Goal: Task Accomplishment & Management: Complete application form

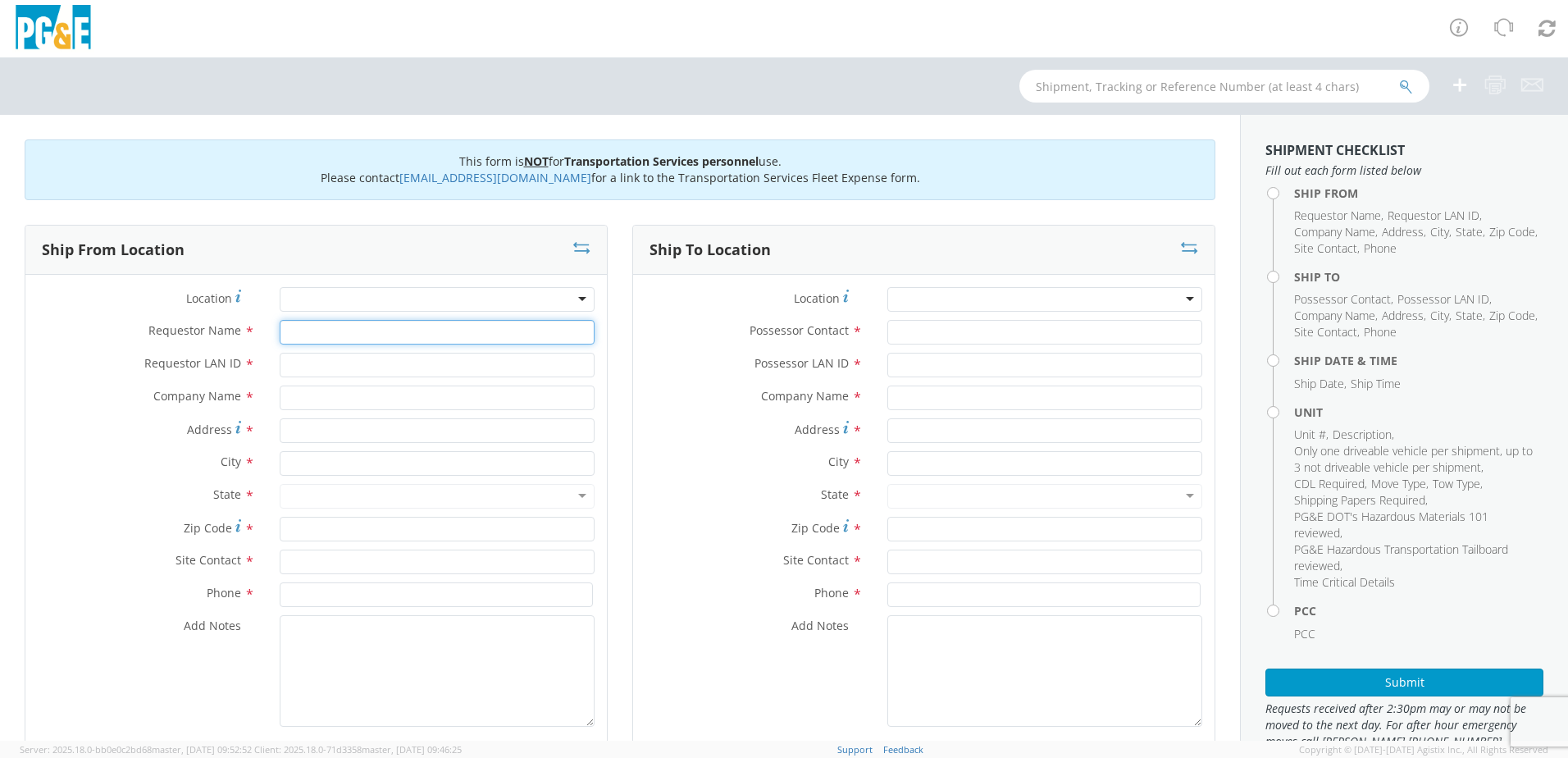
click at [403, 336] on input "Requestor Name *" at bounding box center [437, 333] width 314 height 25
type input "[PERSON_NAME]"
type input "M4RH"
type input "PG&E"
click at [91, 445] on div "Address *" at bounding box center [315, 434] width 582 height 33
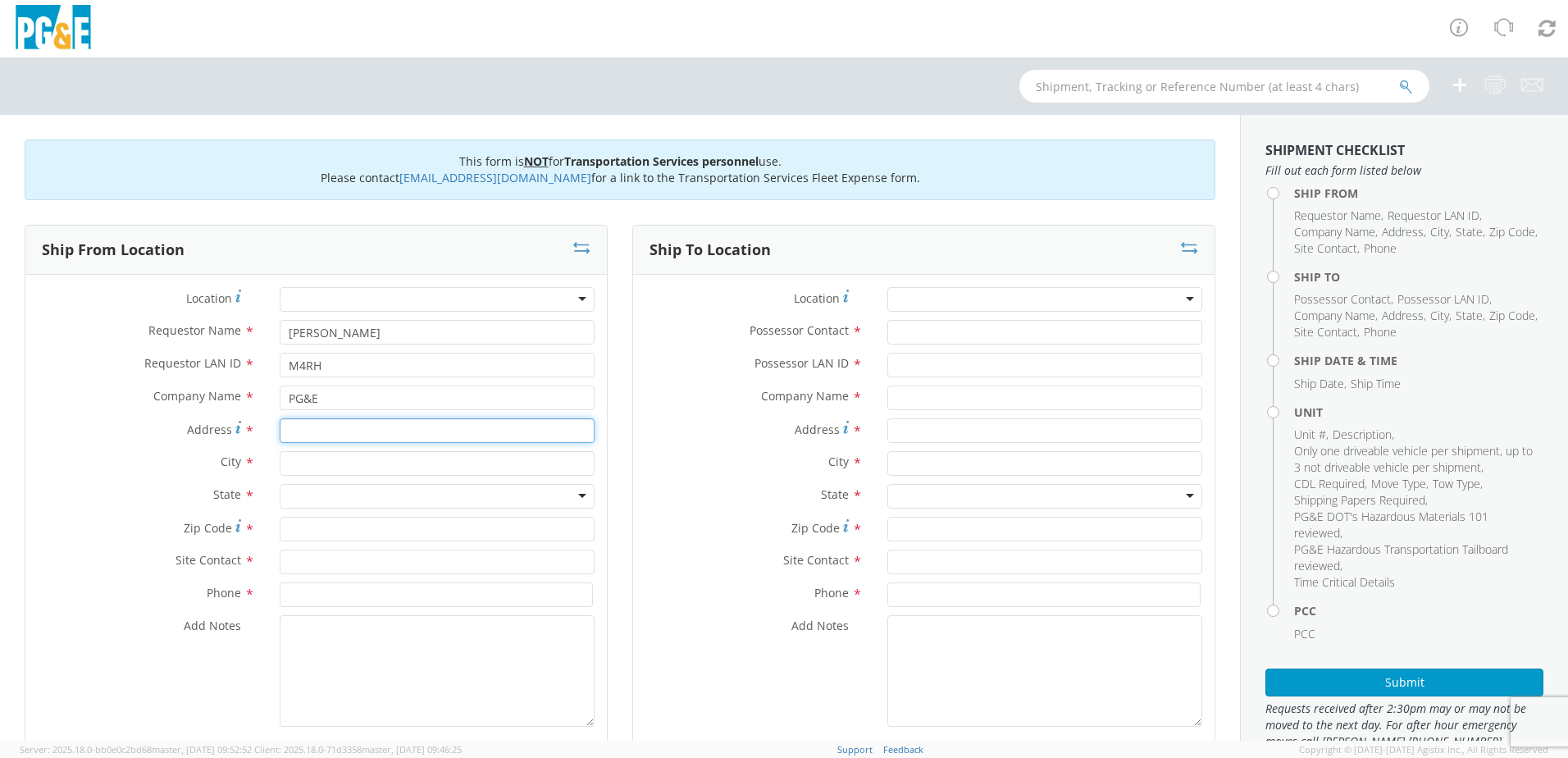
click at [314, 433] on input "Address *" at bounding box center [437, 431] width 314 height 25
type input "25400 CA 88"
click at [377, 461] on input "text" at bounding box center [437, 464] width 314 height 25
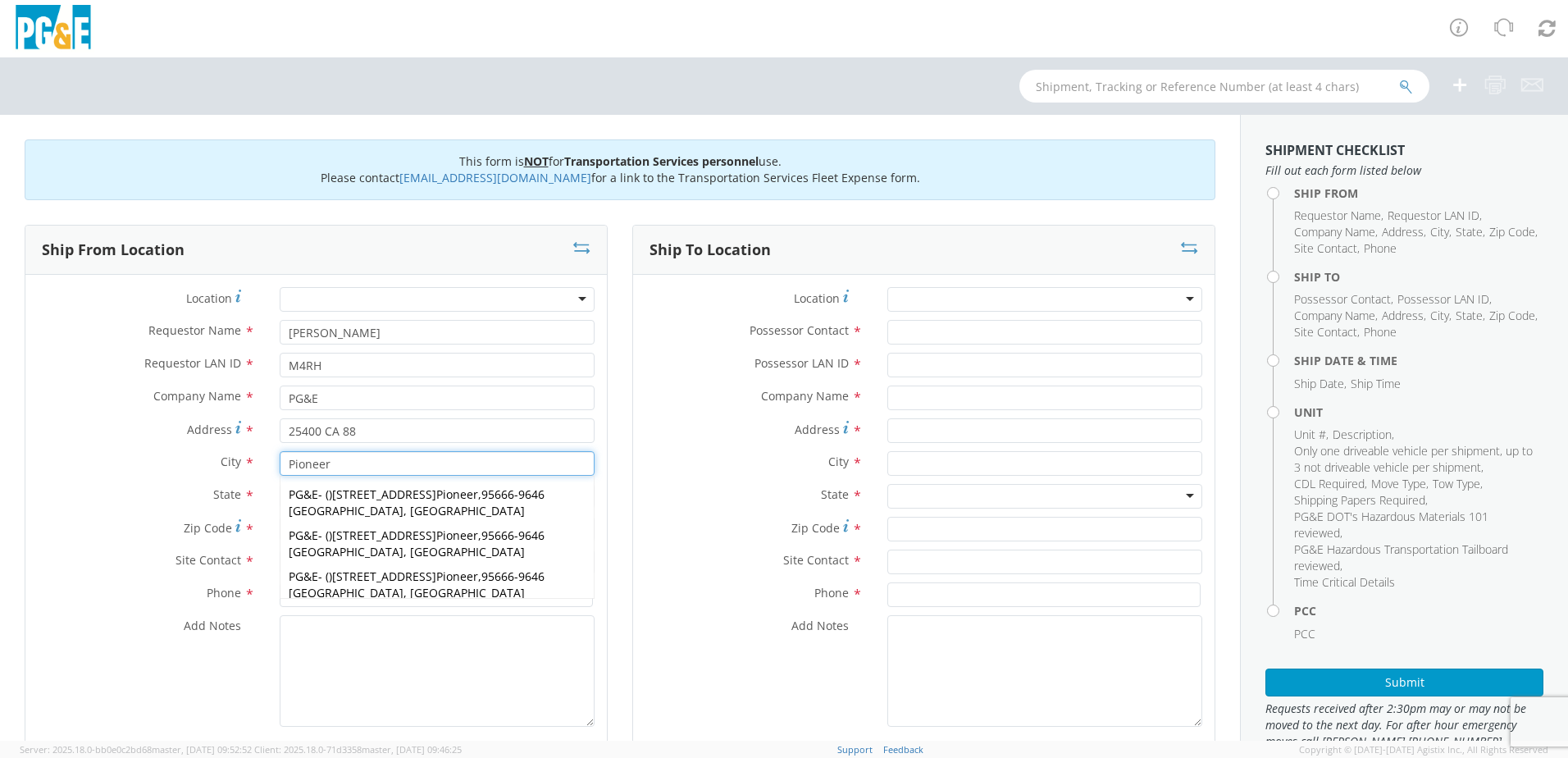
type input "Pioneer"
click at [136, 493] on label "State *" at bounding box center [146, 495] width 242 height 21
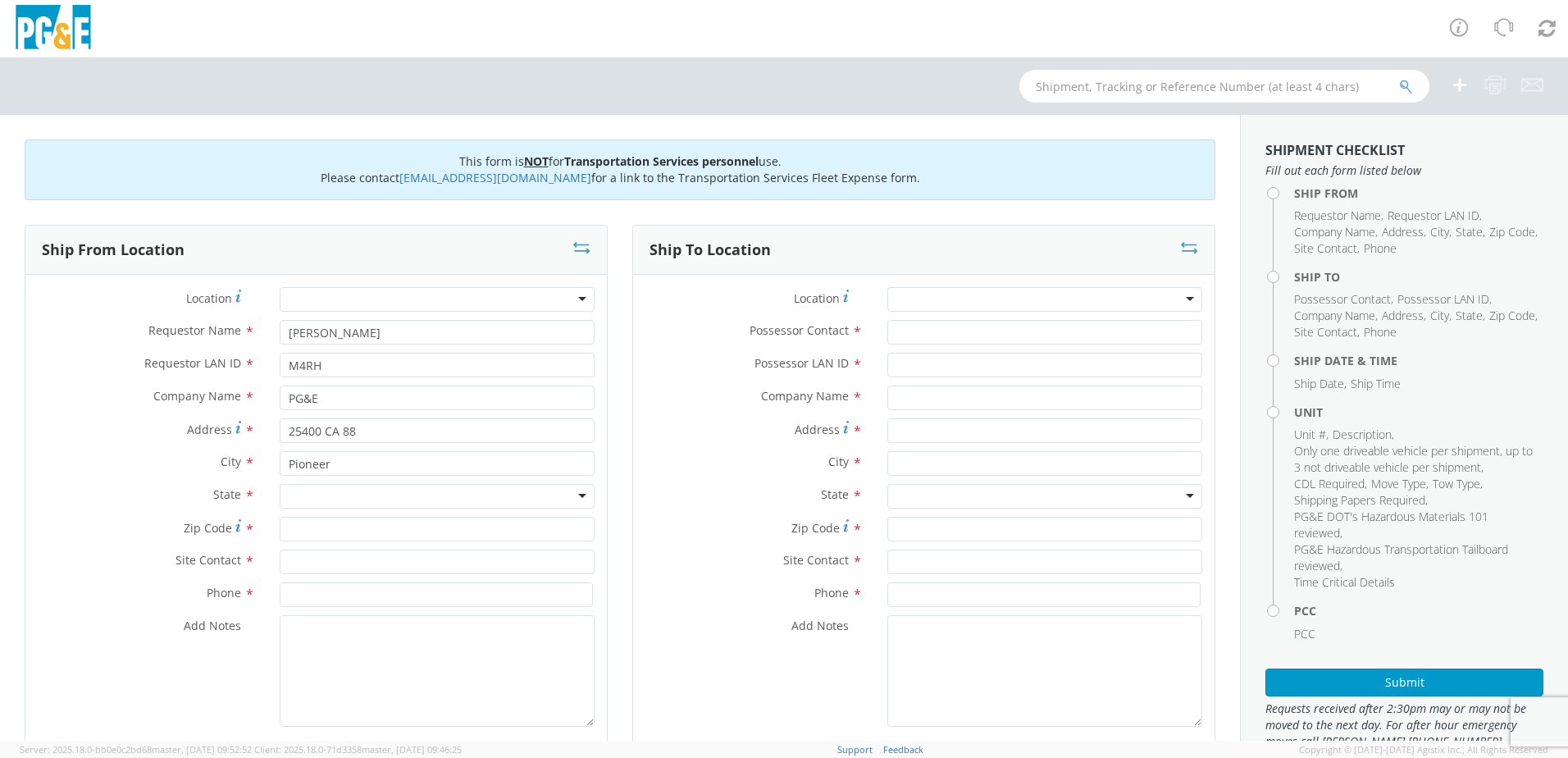
click at [324, 501] on div at bounding box center [437, 497] width 314 height 25
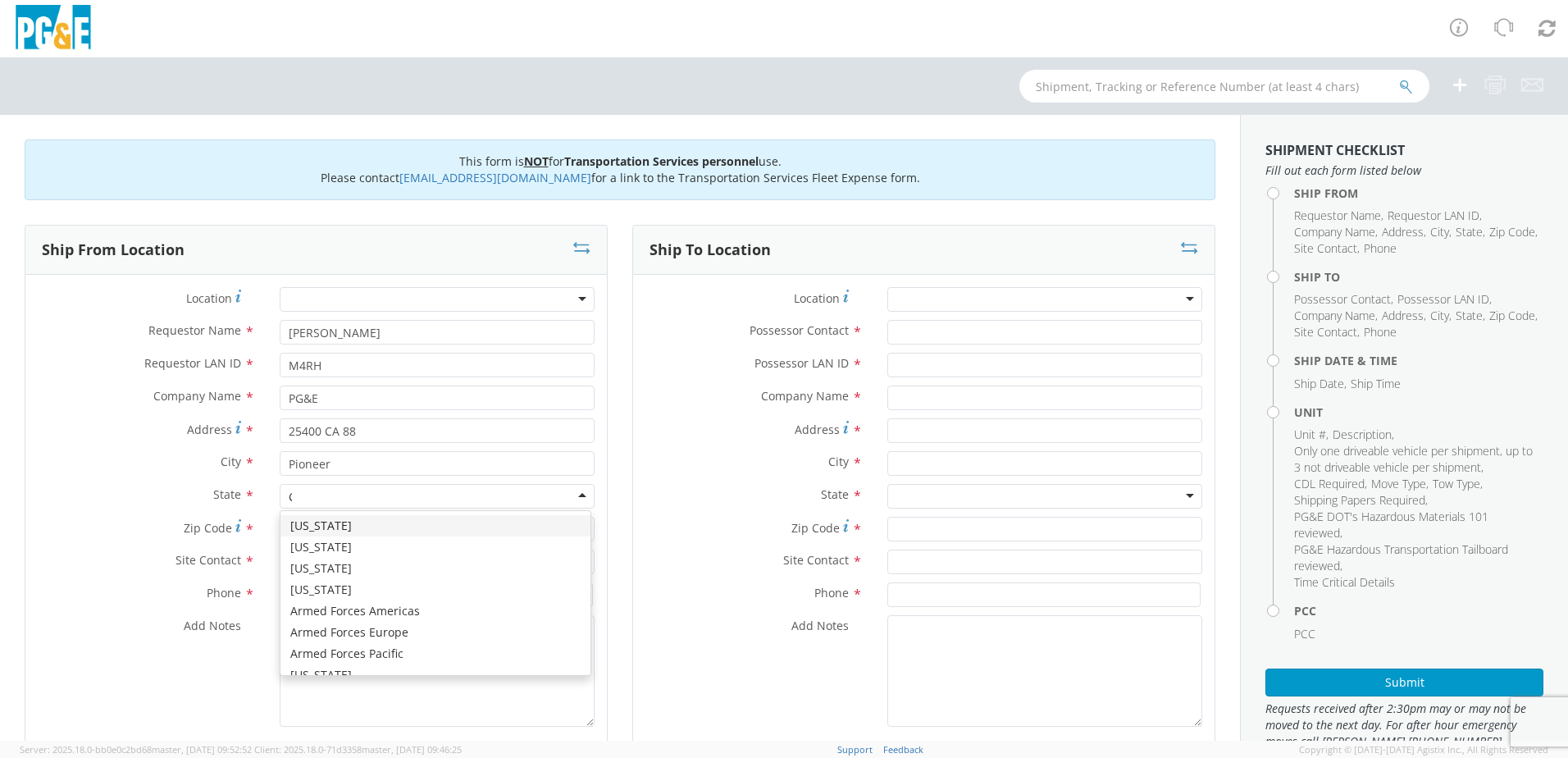
type input "CA"
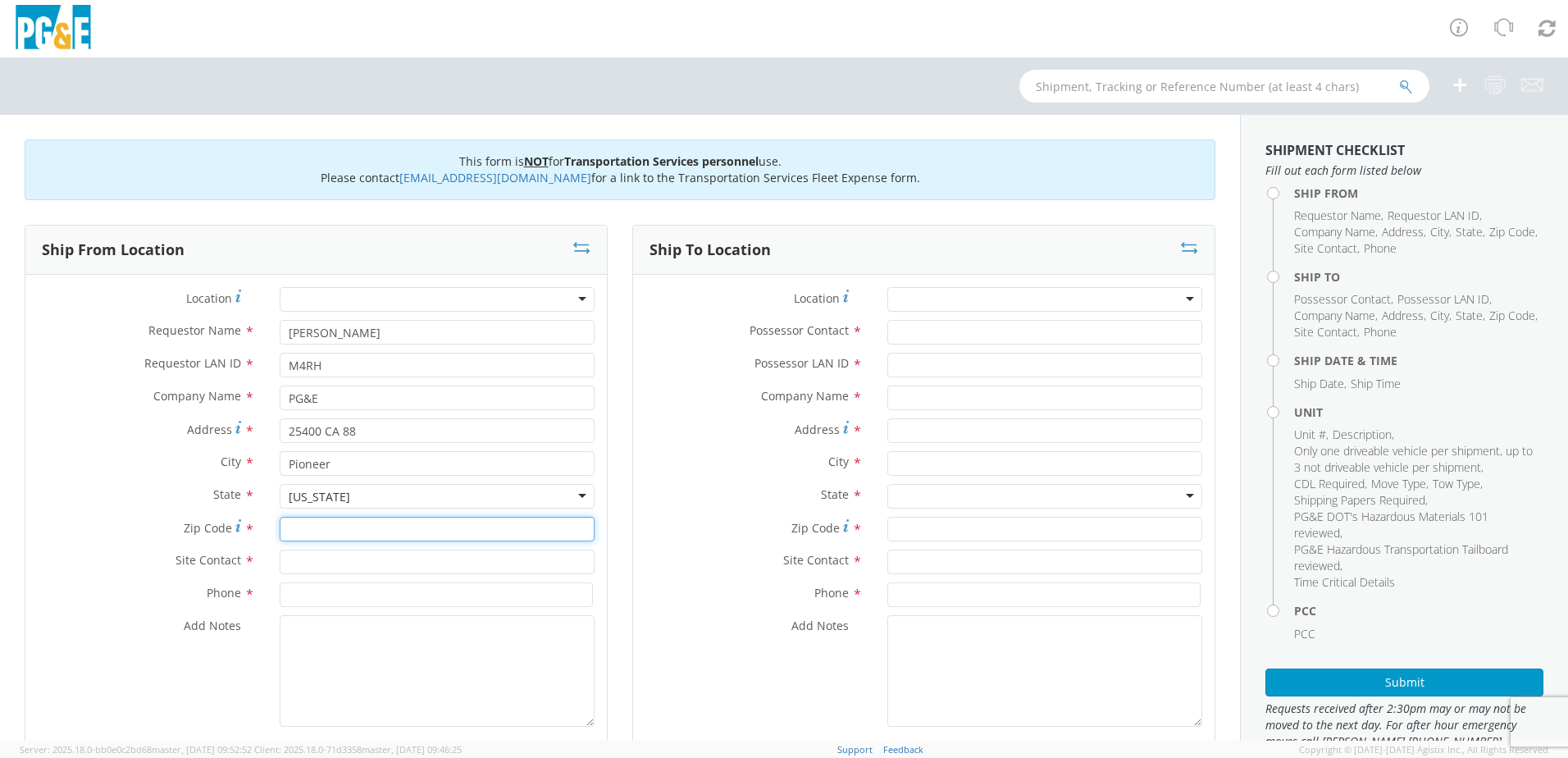
click at [312, 536] on input "Zip Code *" at bounding box center [437, 529] width 314 height 25
drag, startPoint x: 361, startPoint y: 435, endPoint x: 214, endPoint y: 454, distance: 148.2
click at [196, 454] on div "Location * (OBSOLETE) [PERSON_NAME] SC - GC TRAILER (OBSOLETE) [GEOGRAPHIC_DATA…" at bounding box center [315, 510] width 582 height 448
click at [295, 535] on input "Zip Code *" at bounding box center [437, 529] width 314 height 25
type input "95666"
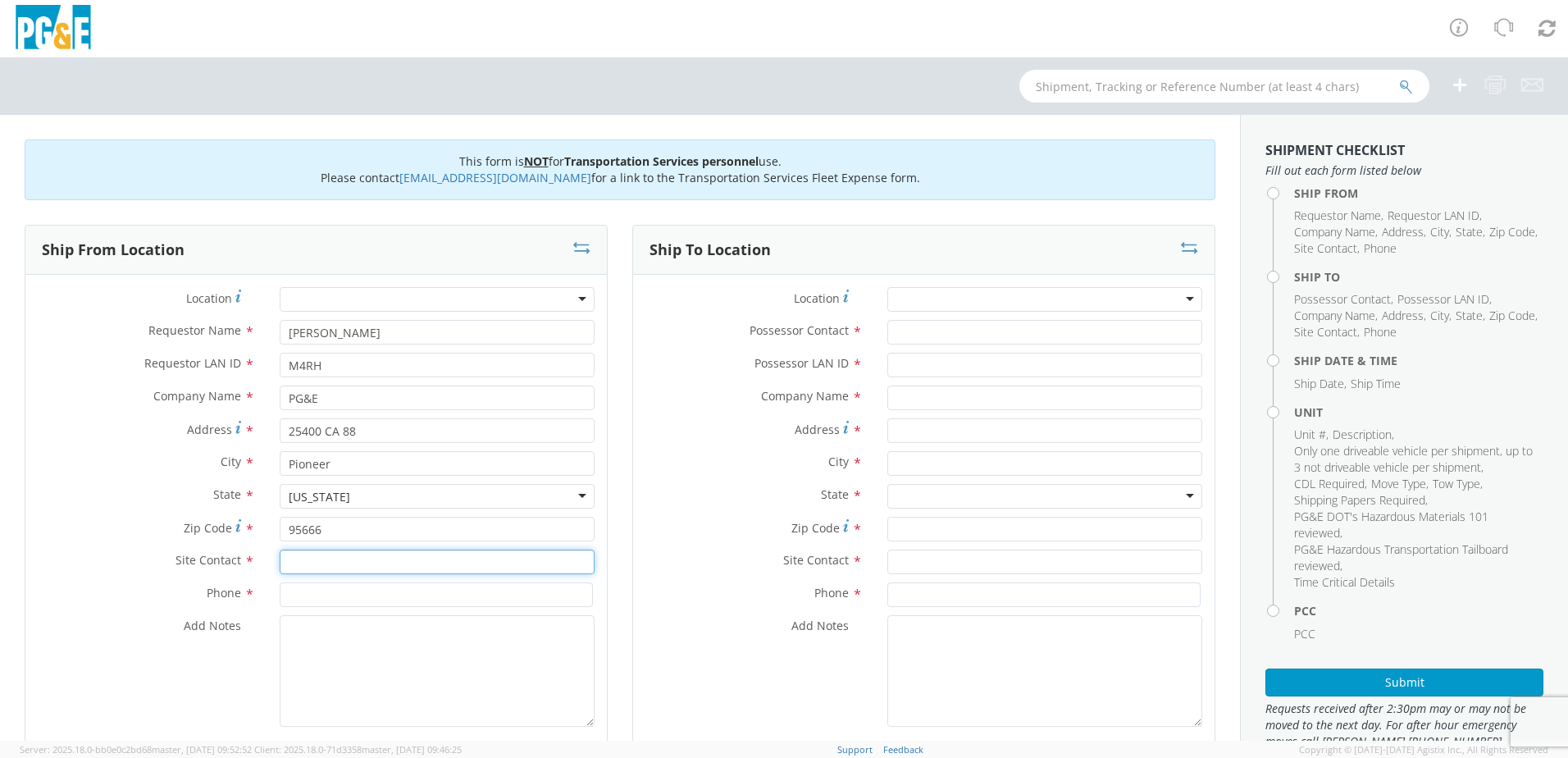
click at [324, 557] on input "text" at bounding box center [437, 562] width 314 height 25
type input "[PERSON_NAME]"
type input "[PHONE_NUMBER]"
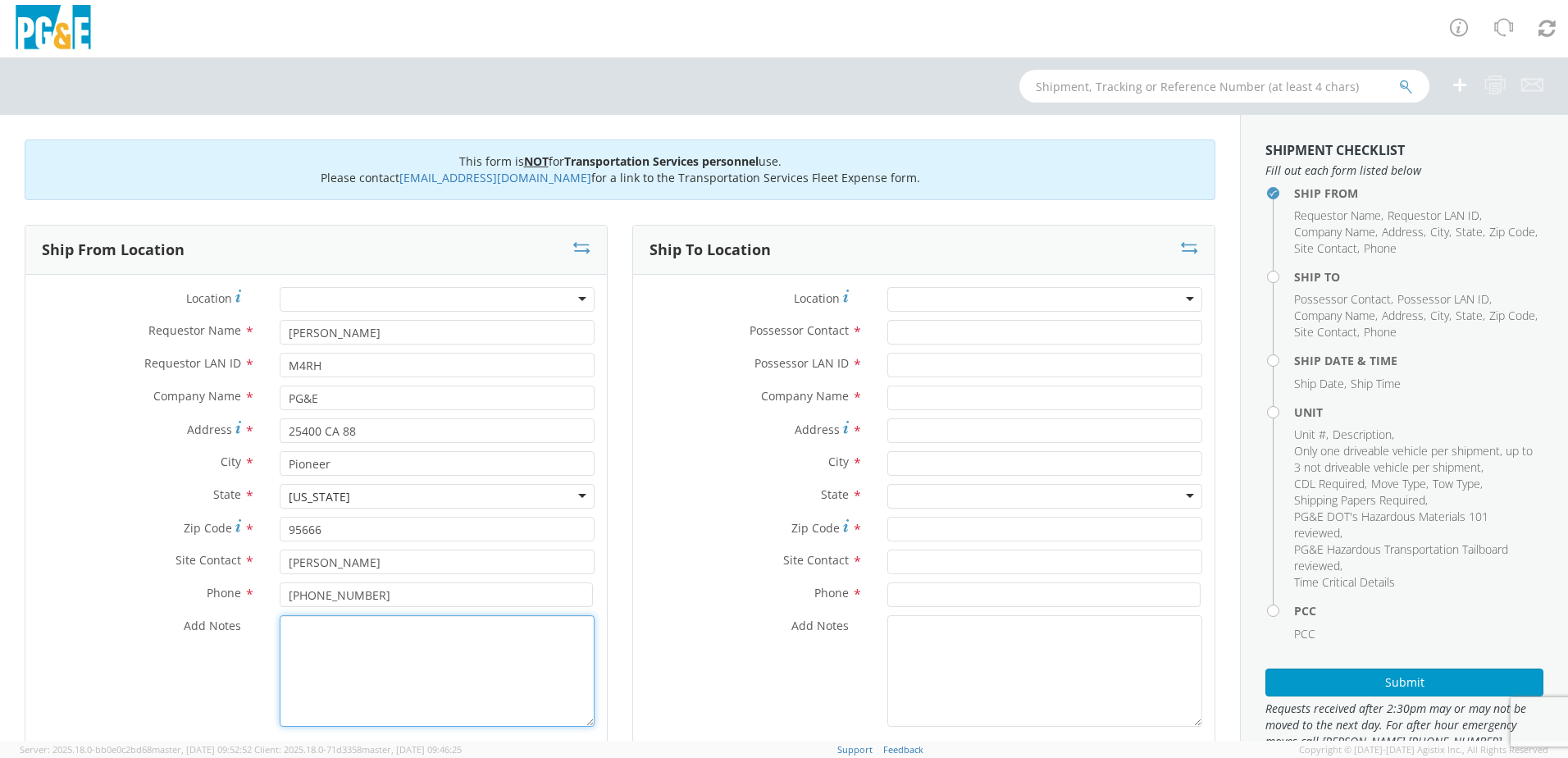
click at [403, 675] on textarea "Add Notes *" at bounding box center [437, 670] width 314 height 112
click at [918, 334] on input "Possessor Contact *" at bounding box center [1044, 333] width 314 height 25
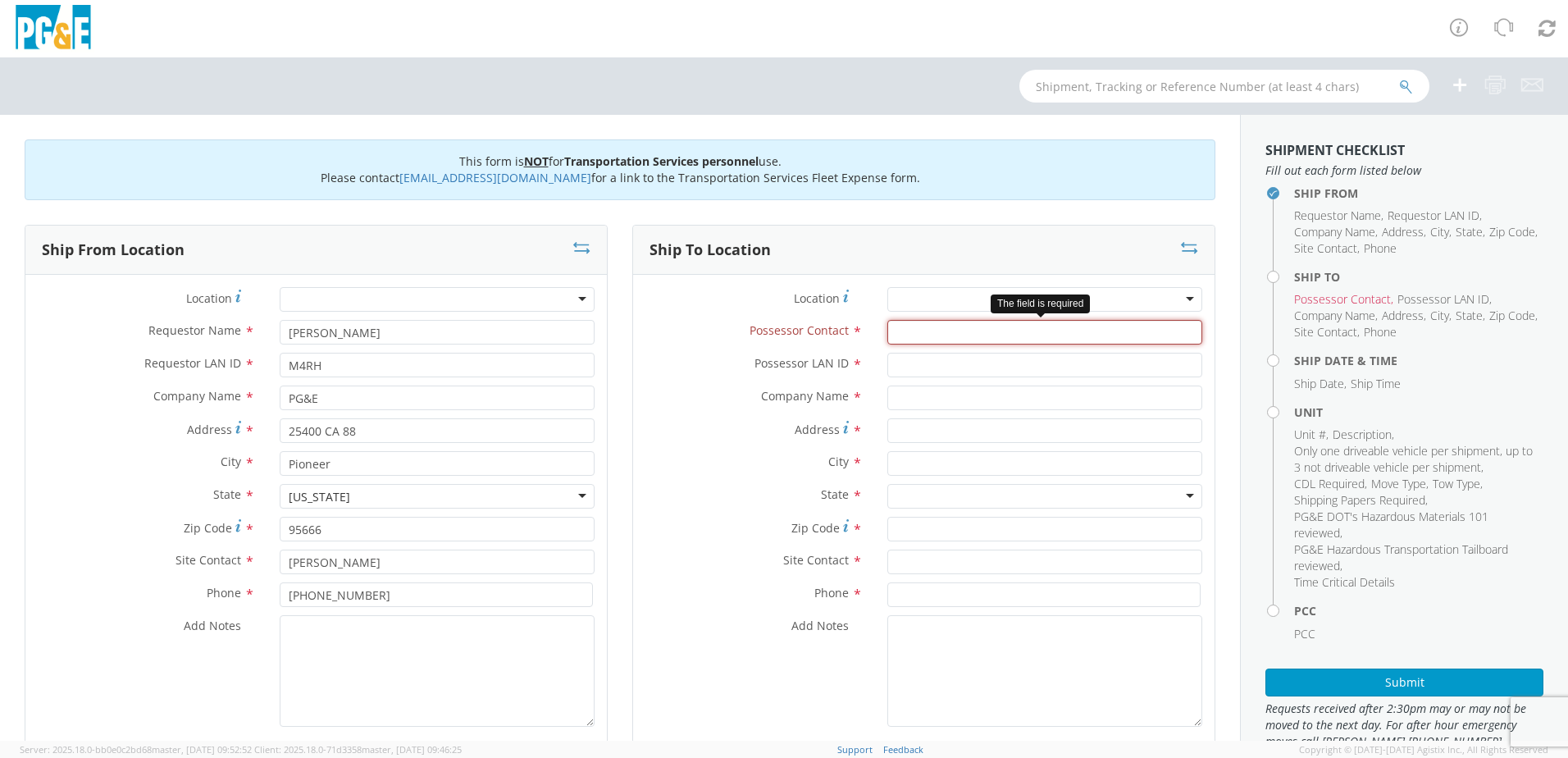
click at [912, 335] on input "Possessor Contact *" at bounding box center [1044, 333] width 314 height 25
type input "[PERSON_NAME]"
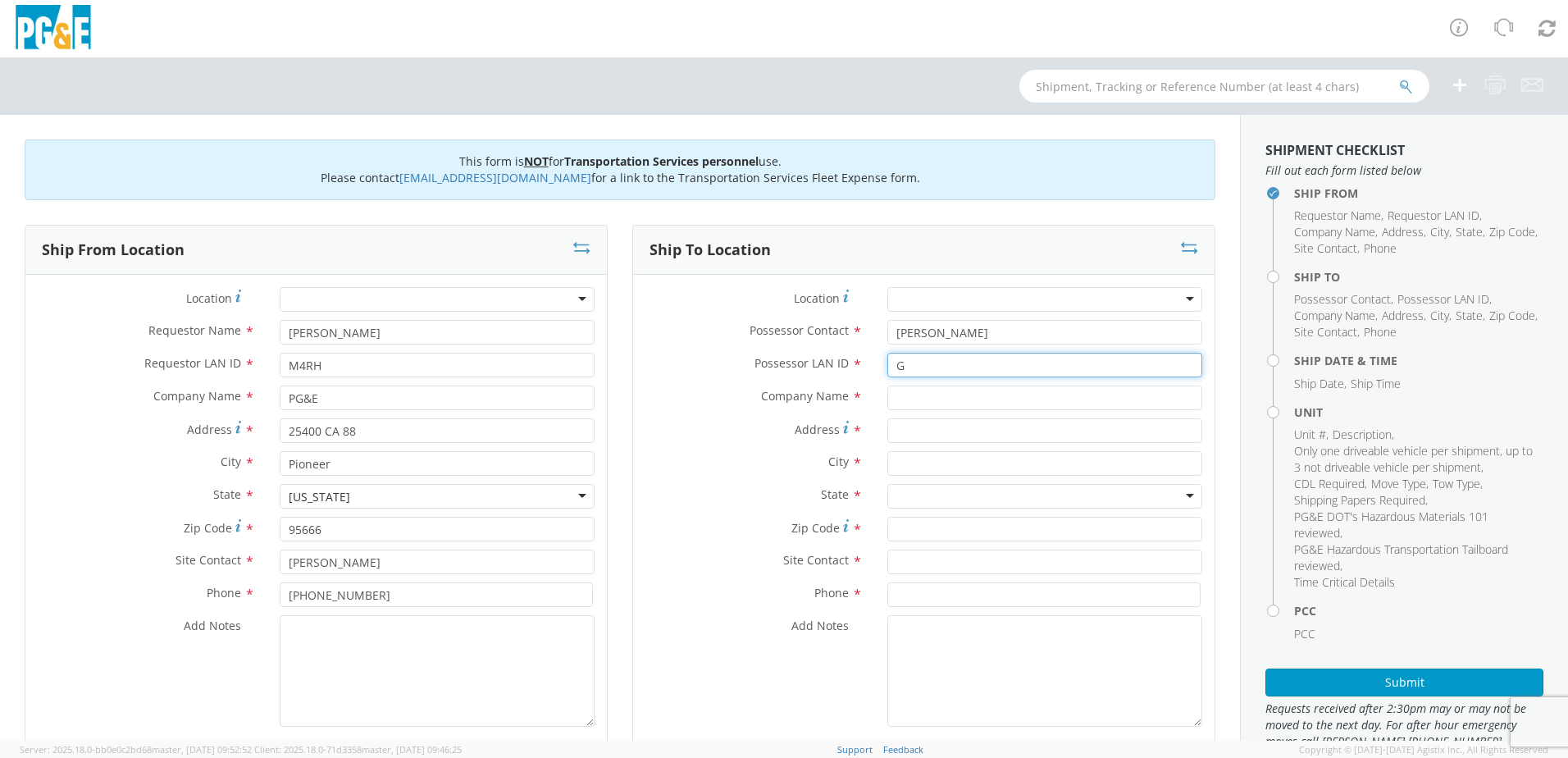
type input "G"
click at [930, 365] on input "G" at bounding box center [1044, 366] width 314 height 25
paste input "G1HD"
type input "G1HD"
click at [903, 401] on input "text" at bounding box center [1044, 398] width 314 height 25
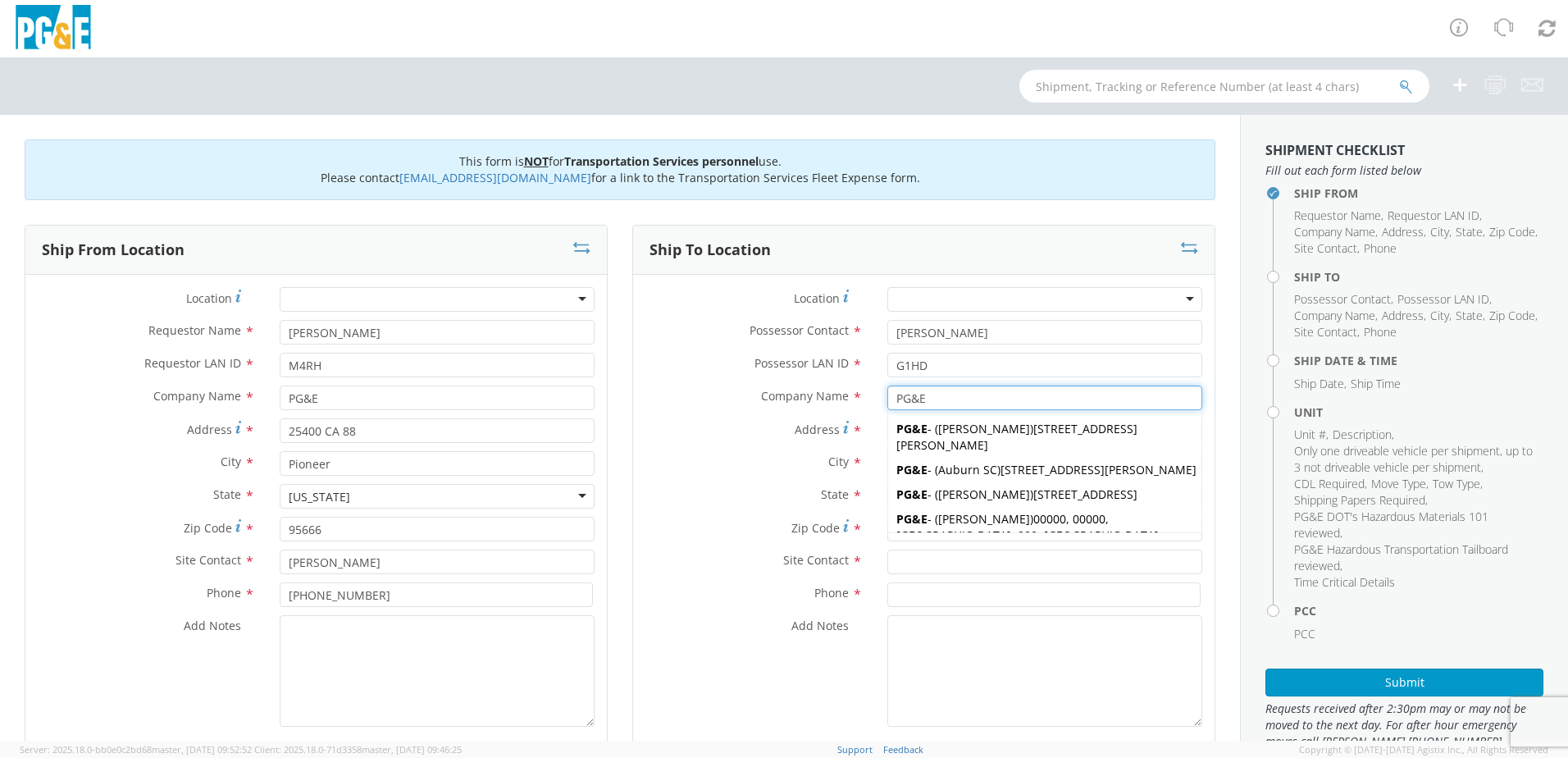
type input "PG&E"
click at [725, 443] on div "Address *" at bounding box center [924, 434] width 582 height 33
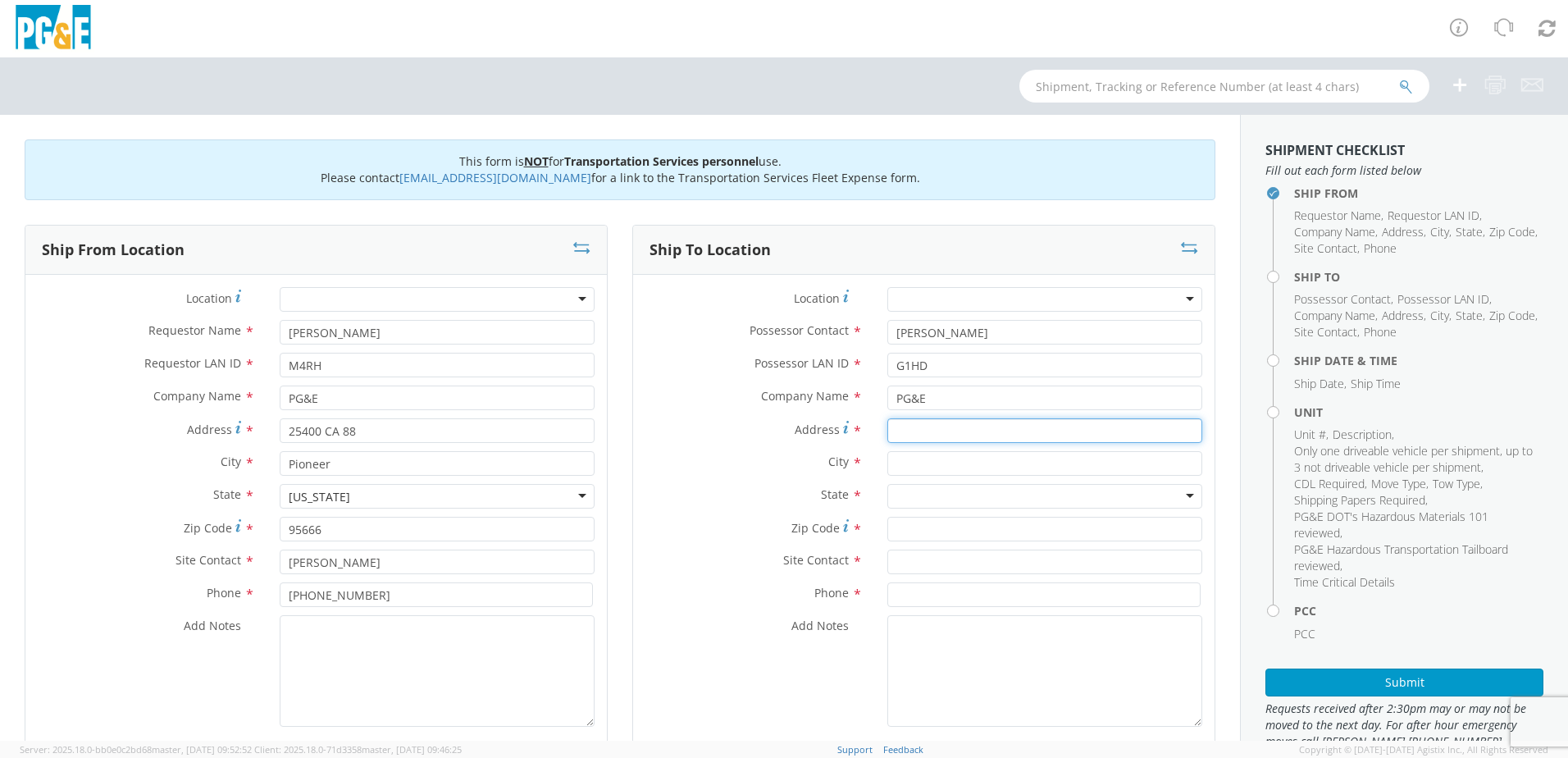
click at [932, 433] on input "Address *" at bounding box center [1044, 431] width 314 height 25
type input "[STREET_ADDRESS][PERSON_NAME]"
click at [1036, 465] on input "text" at bounding box center [1044, 464] width 314 height 25
click at [721, 475] on div "City * Anguin" at bounding box center [924, 464] width 582 height 25
drag, startPoint x: 941, startPoint y: 465, endPoint x: 876, endPoint y: 465, distance: 65.0
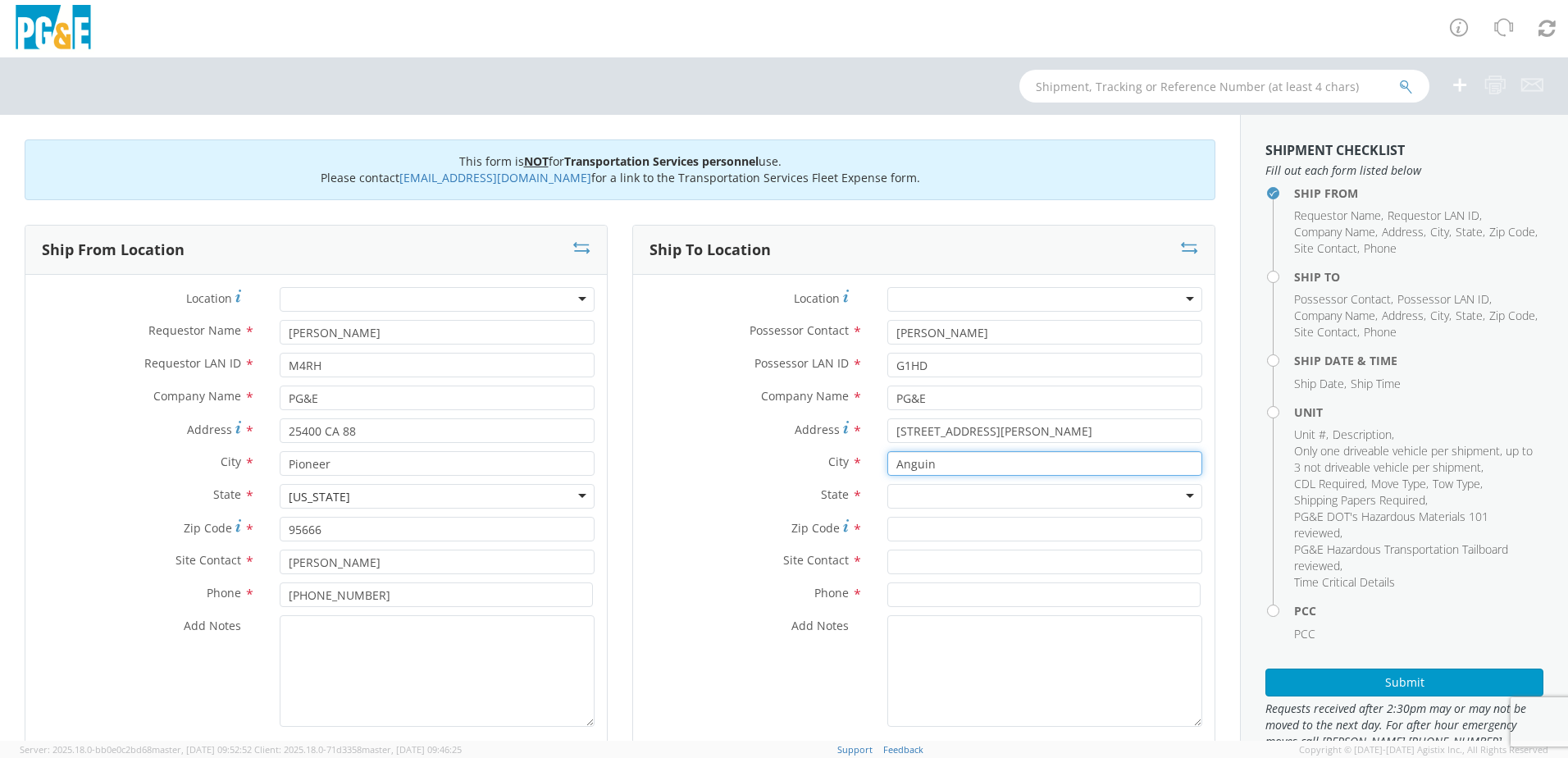
click at [876, 465] on div "Anguin" at bounding box center [1044, 464] width 340 height 25
click at [943, 457] on input "Angwin" at bounding box center [1044, 464] width 314 height 25
type input "Angwin"
click at [972, 496] on div at bounding box center [1044, 497] width 314 height 25
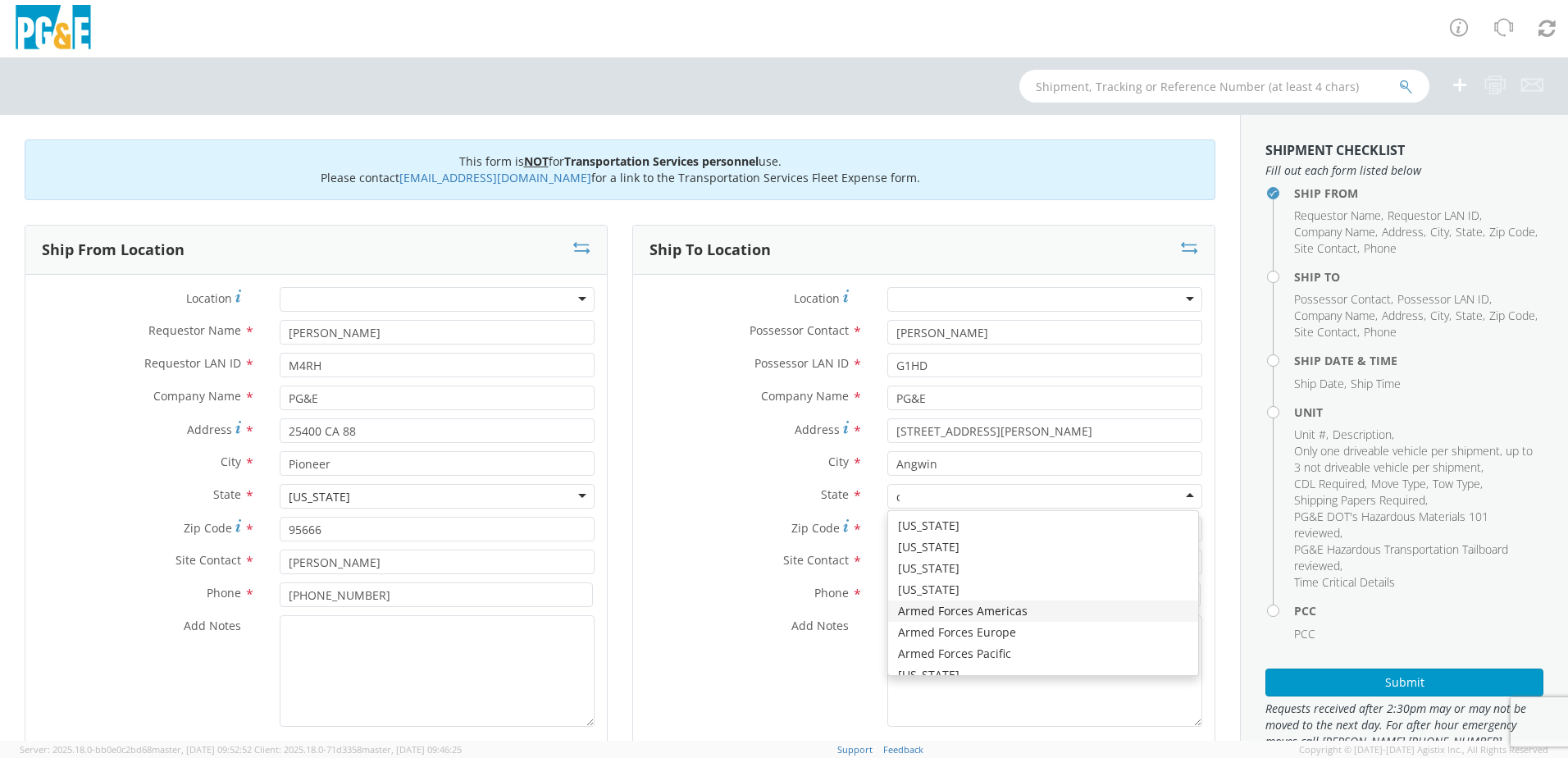
type input "ca"
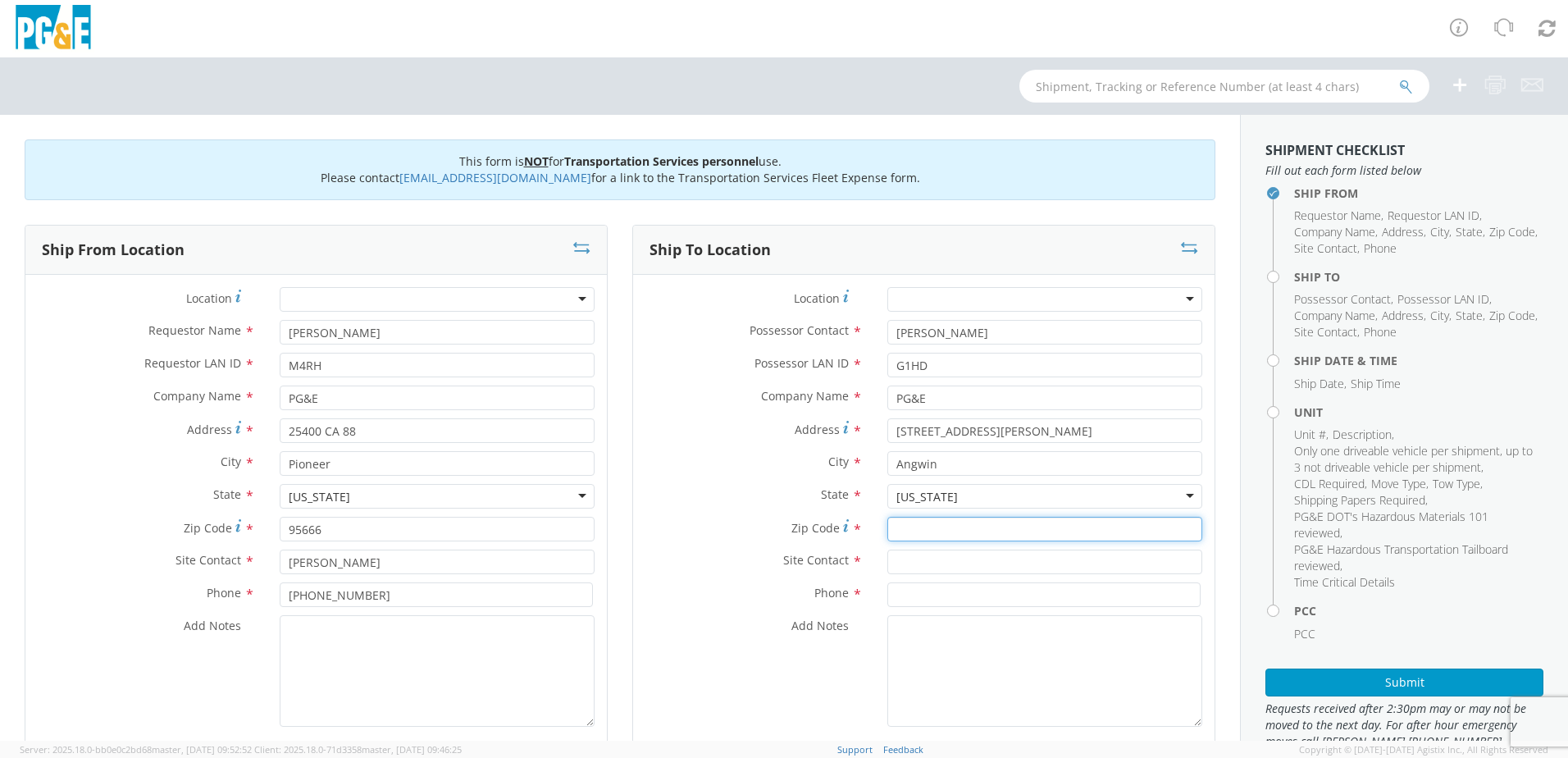
click at [926, 524] on input "Zip Code *" at bounding box center [1044, 529] width 314 height 25
drag, startPoint x: 1041, startPoint y: 427, endPoint x: 540, endPoint y: 472, distance: 503.0
click at [544, 469] on div "Ship From Location Location * (OBSOLETE) [GEOGRAPHIC_DATA] SC - GC TRAILER (OBS…" at bounding box center [620, 496] width 1215 height 544
click at [958, 524] on input "Zip Code *" at bounding box center [1044, 529] width 314 height 25
type input "94508"
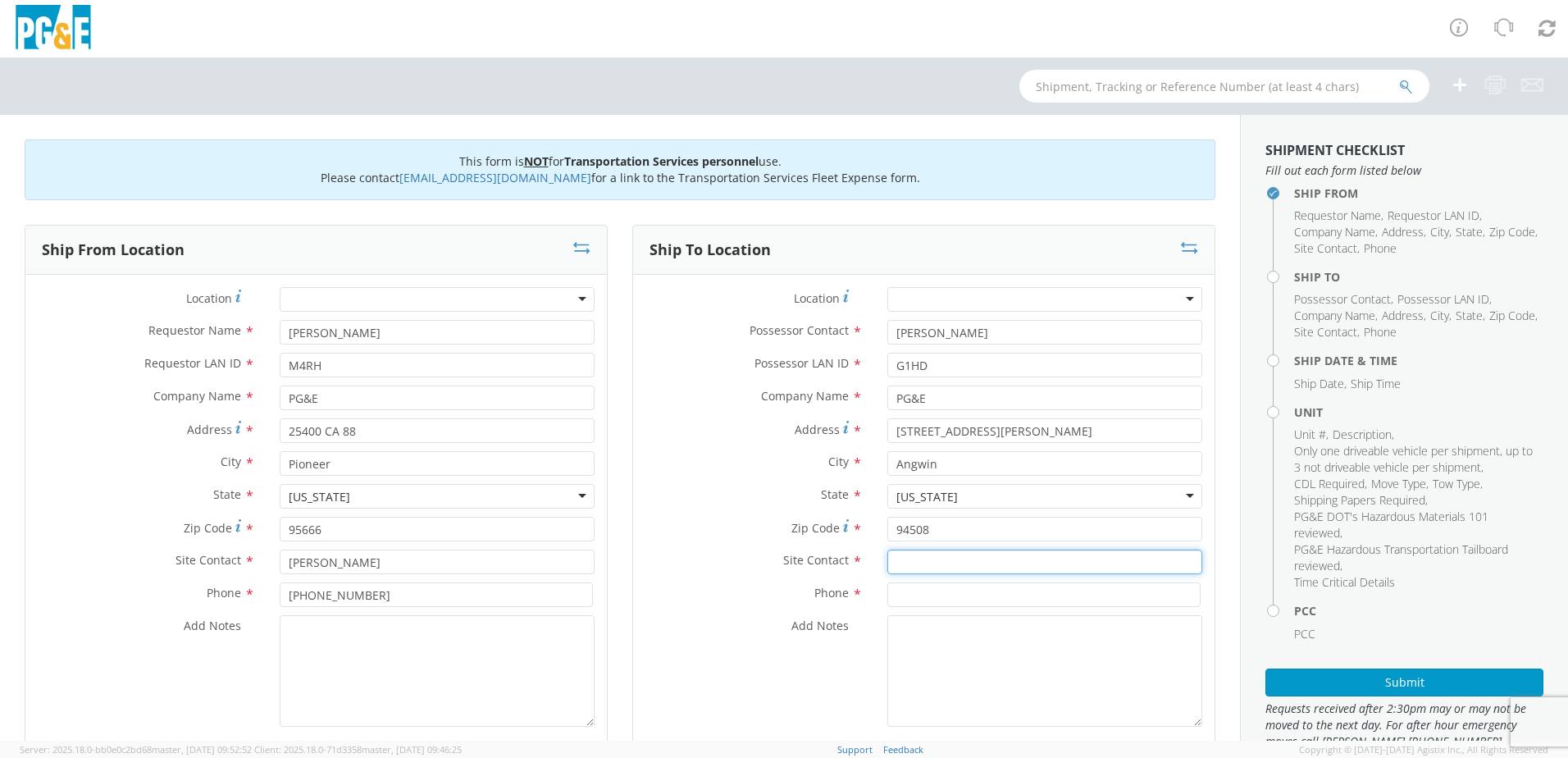
click at [943, 561] on input "text" at bounding box center [1044, 562] width 314 height 25
type input "[PERSON_NAME]"
click at [930, 599] on input at bounding box center [1044, 595] width 314 height 25
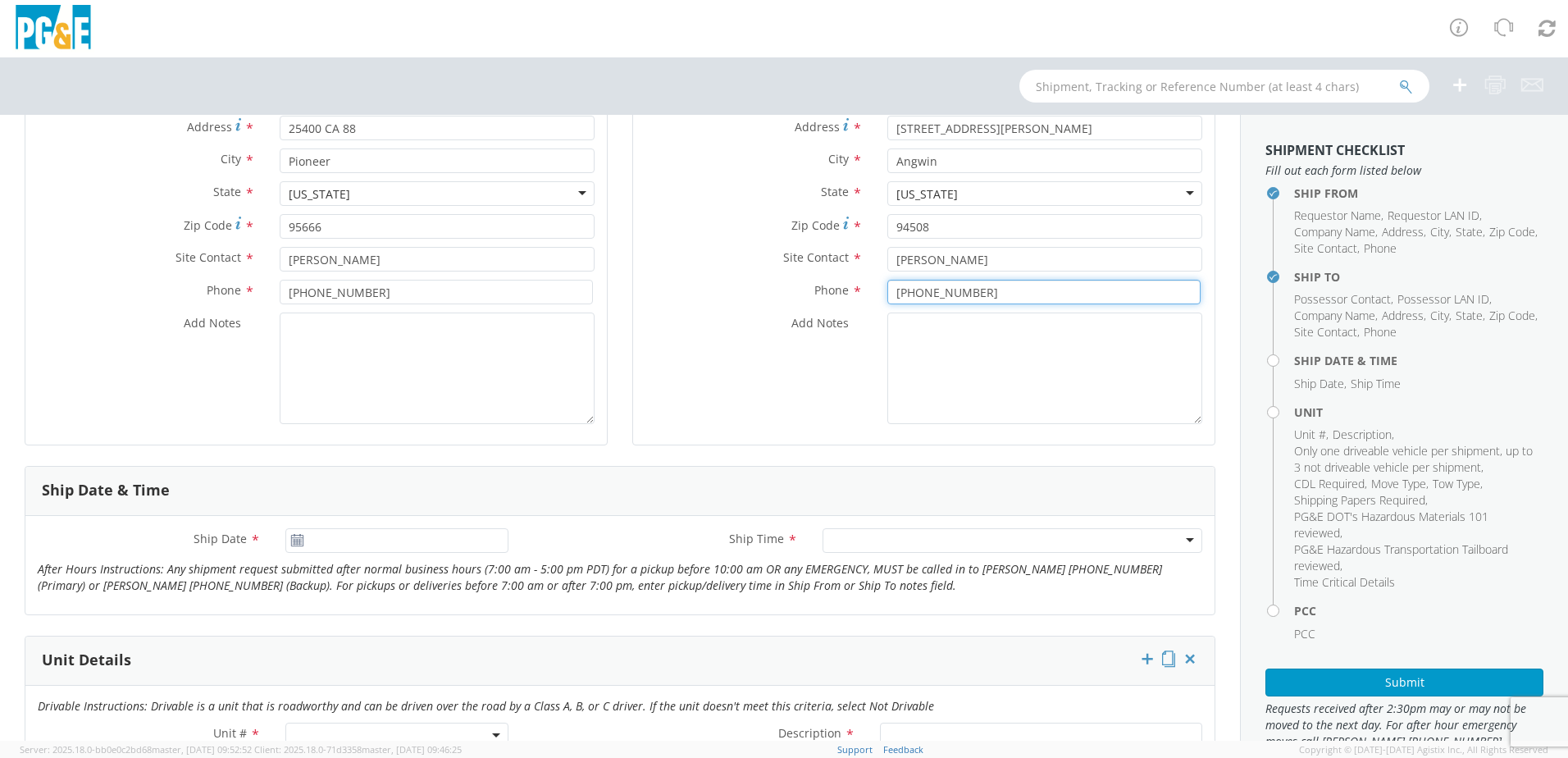
scroll to position [328, 0]
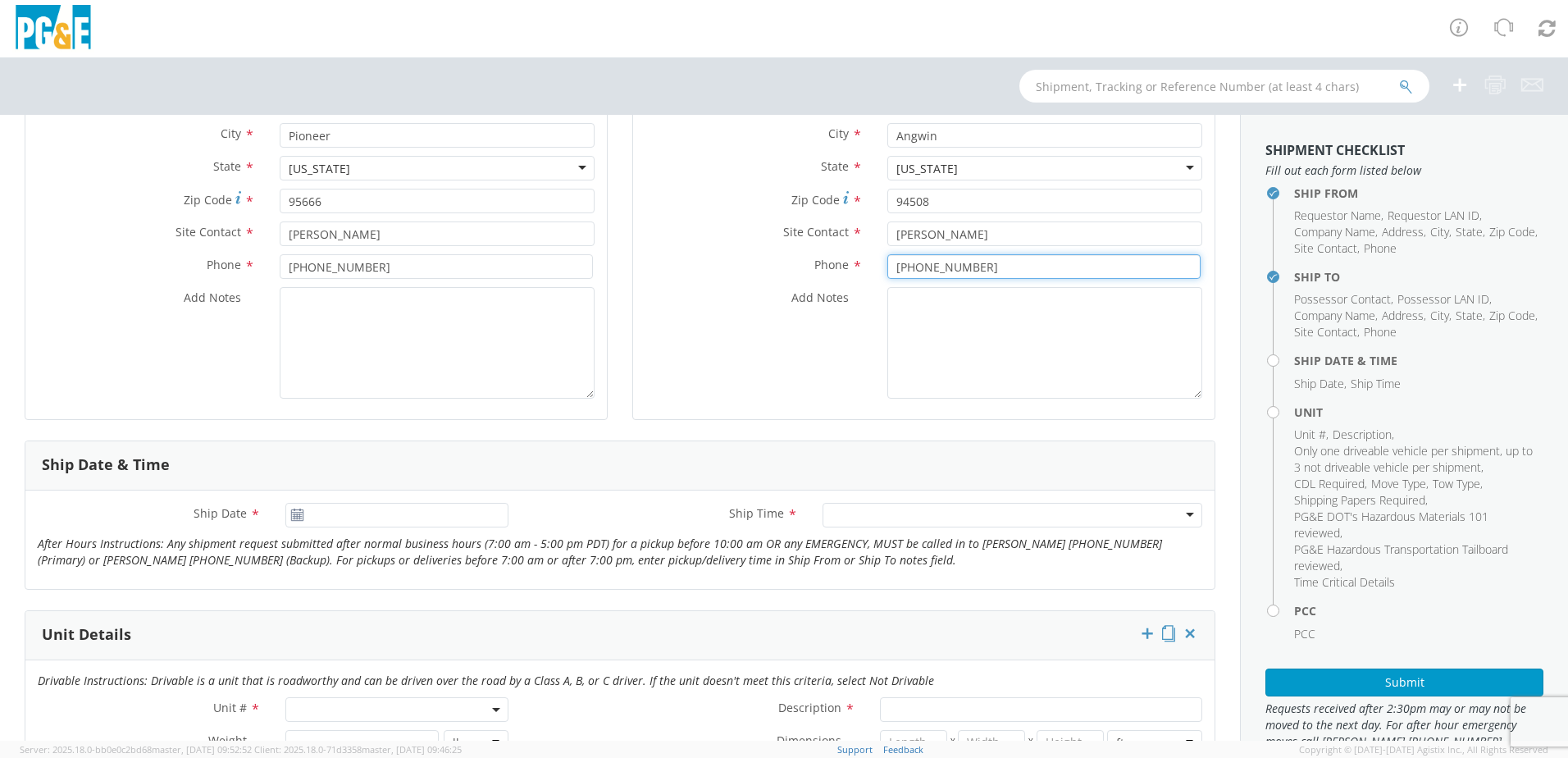
type input "[PHONE_NUMBER]"
click at [290, 518] on icon at bounding box center [298, 515] width 14 height 13
click at [440, 522] on input "[DATE]" at bounding box center [397, 516] width 223 height 25
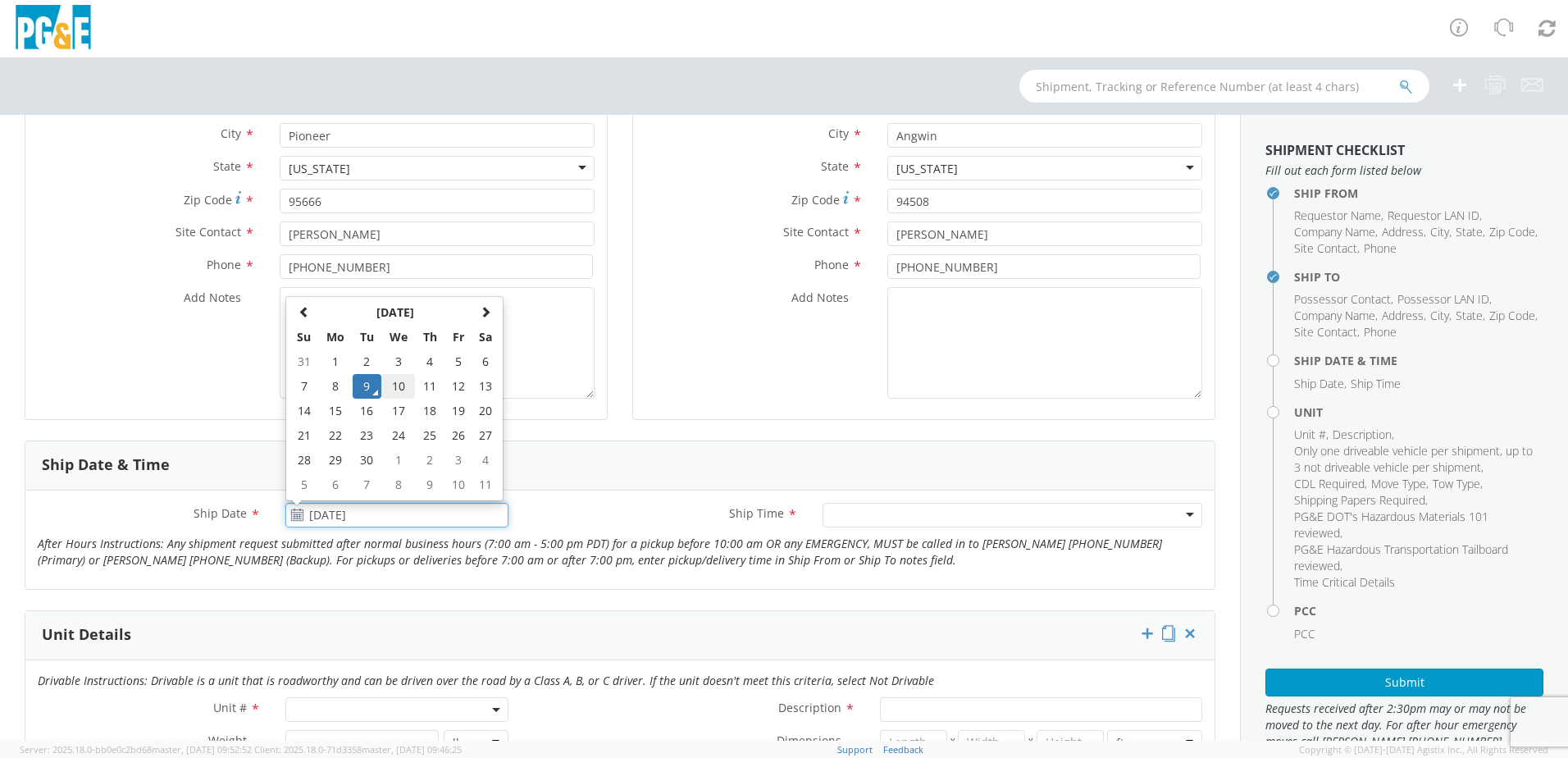
click at [402, 384] on td "10" at bounding box center [398, 387] width 35 height 25
type input "[DATE]"
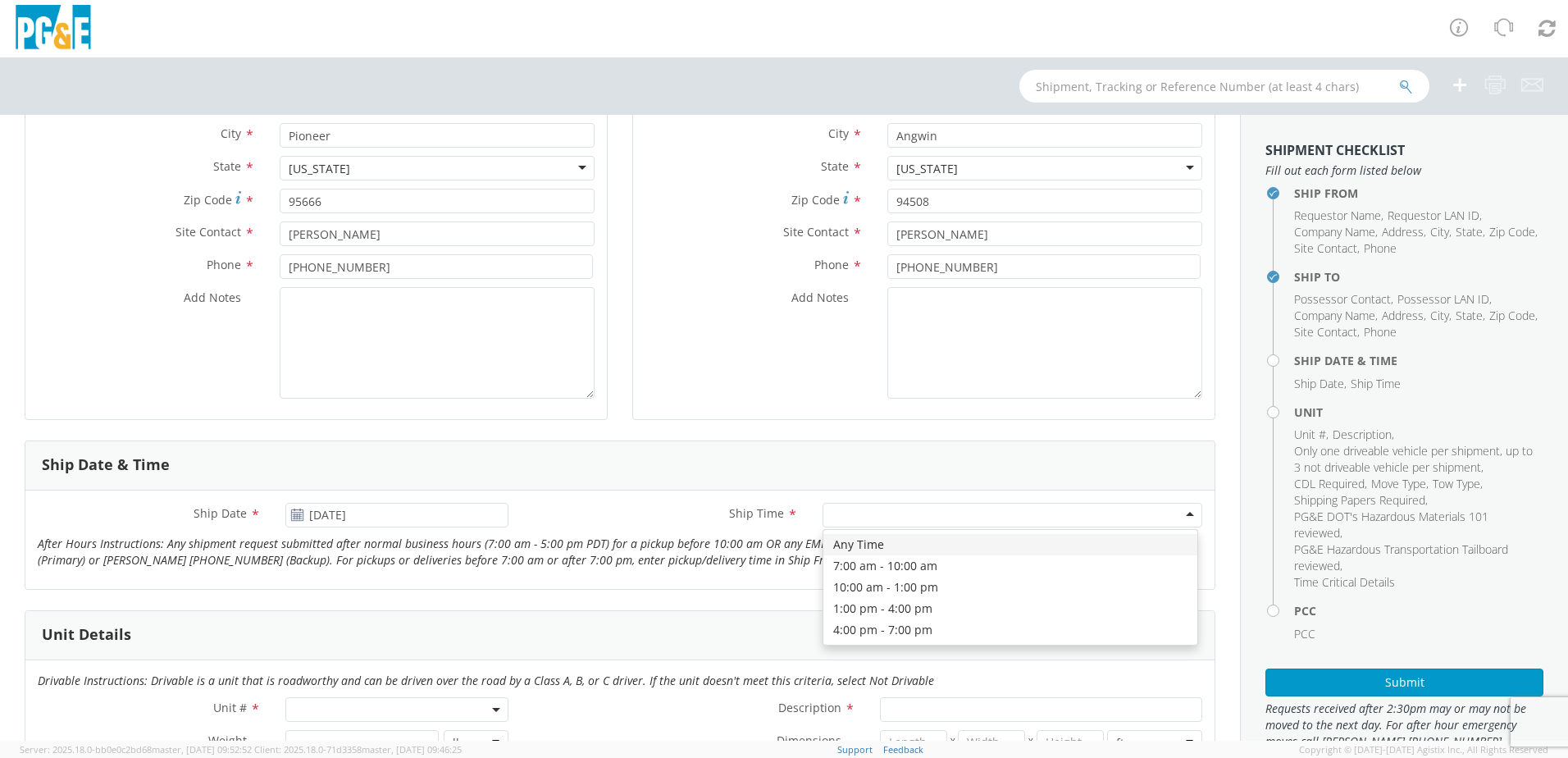
click at [833, 520] on div at bounding box center [1012, 516] width 380 height 25
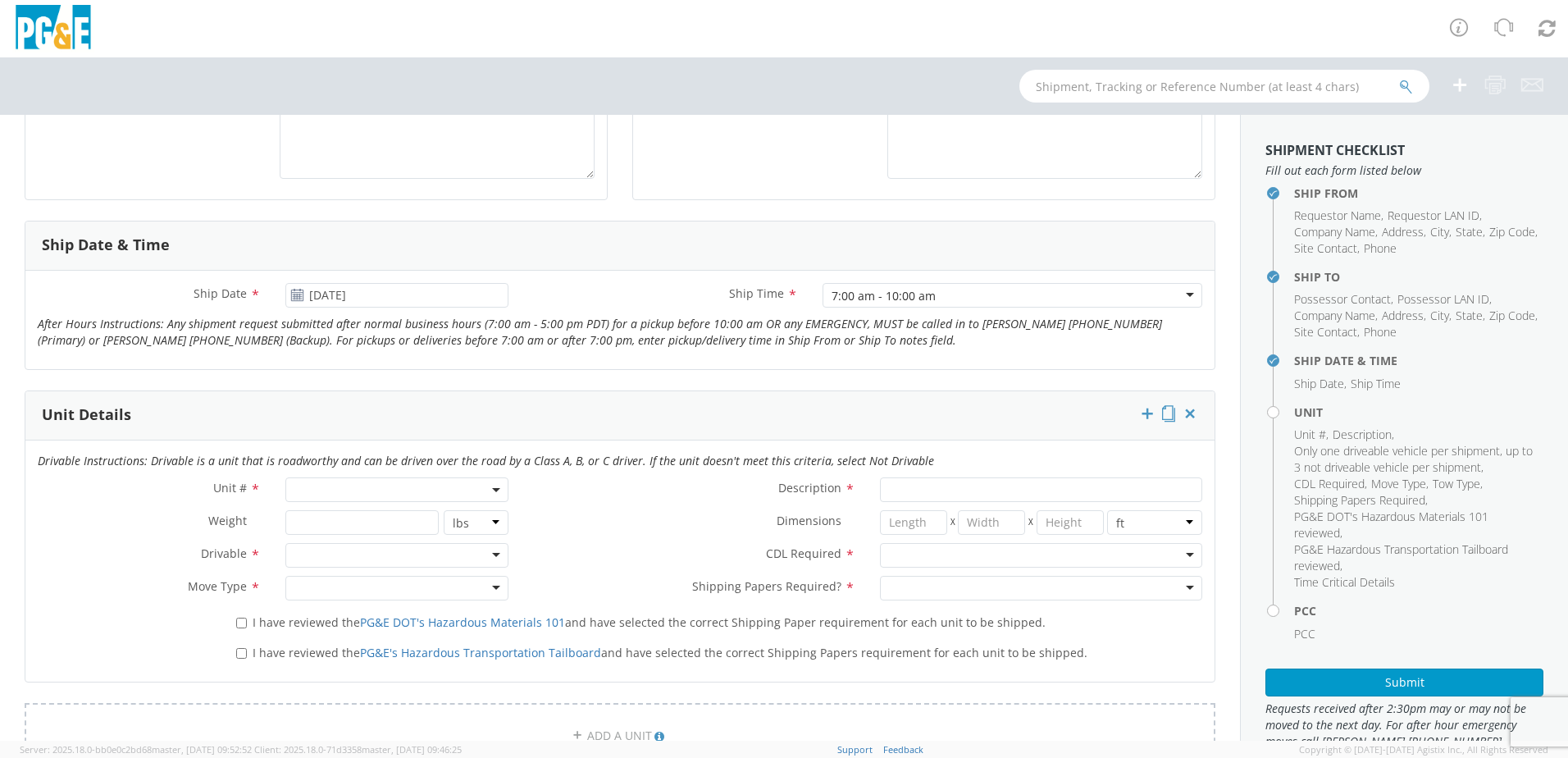
scroll to position [575, 0]
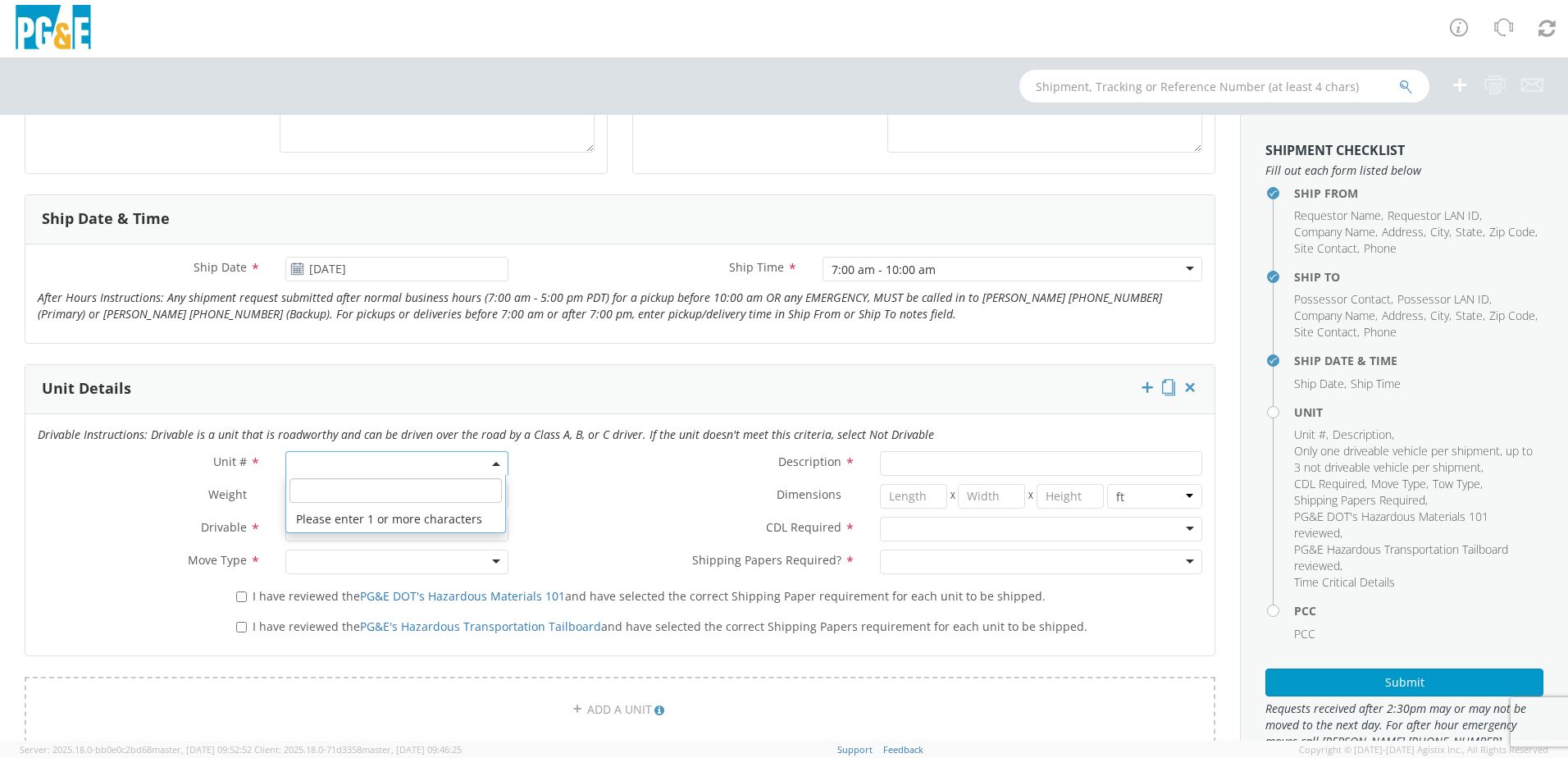
click at [336, 467] on span at bounding box center [397, 464] width 223 height 25
click at [381, 488] on input "search" at bounding box center [396, 491] width 213 height 25
type input "B29861"
type input "TRUCK; WATER TANKER >1TON 4X/6X"
type input "56000"
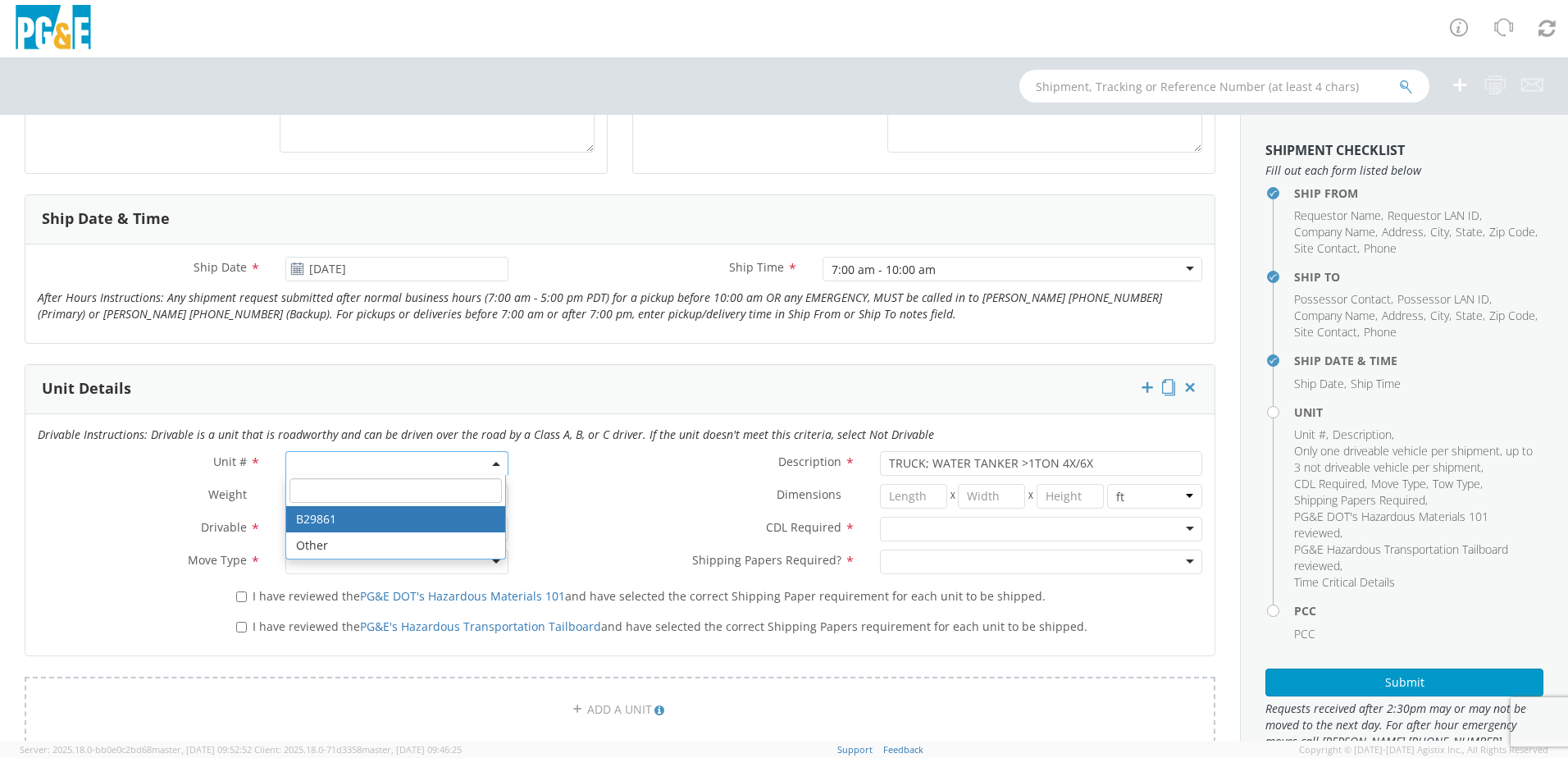
select select "B29861"
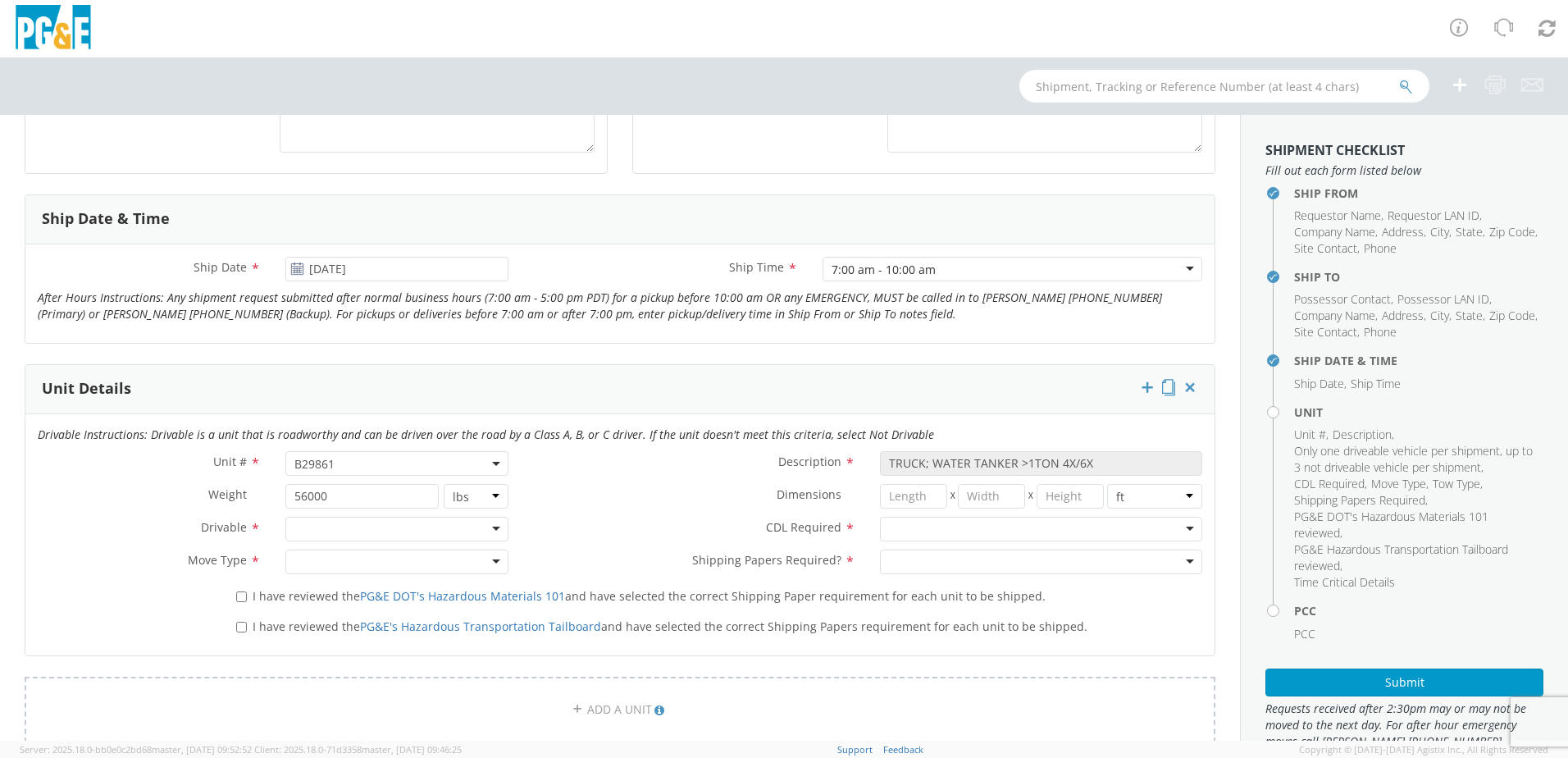
click at [509, 531] on div "Drivable Not Drivable" at bounding box center [397, 529] width 247 height 25
click at [491, 531] on div at bounding box center [397, 529] width 223 height 25
click at [494, 528] on div "Not Drivable" at bounding box center [397, 529] width 223 height 25
click at [488, 566] on div at bounding box center [397, 562] width 223 height 25
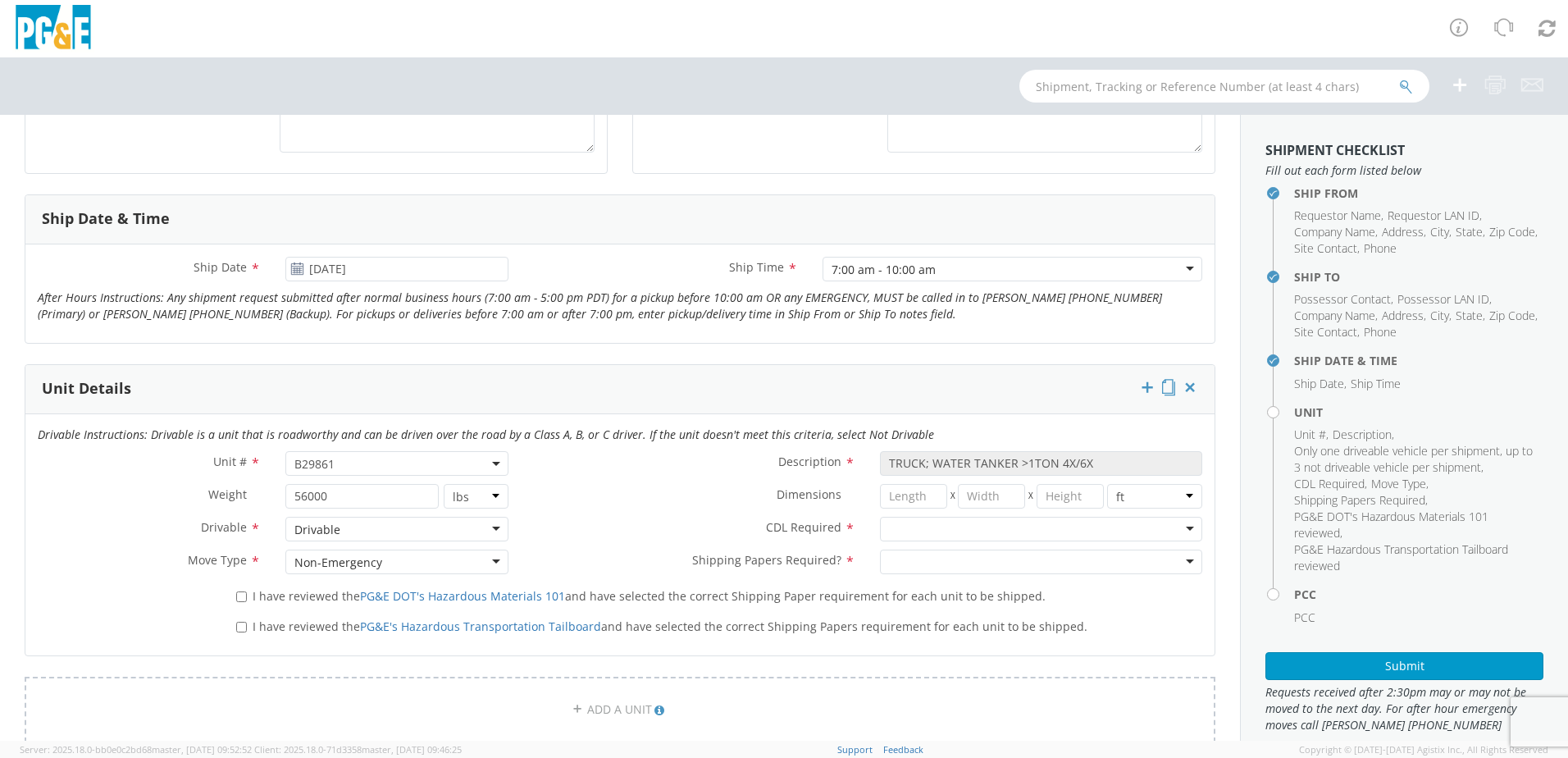
click at [1177, 526] on div at bounding box center [1041, 529] width 323 height 25
click at [1180, 560] on div at bounding box center [1041, 562] width 323 height 25
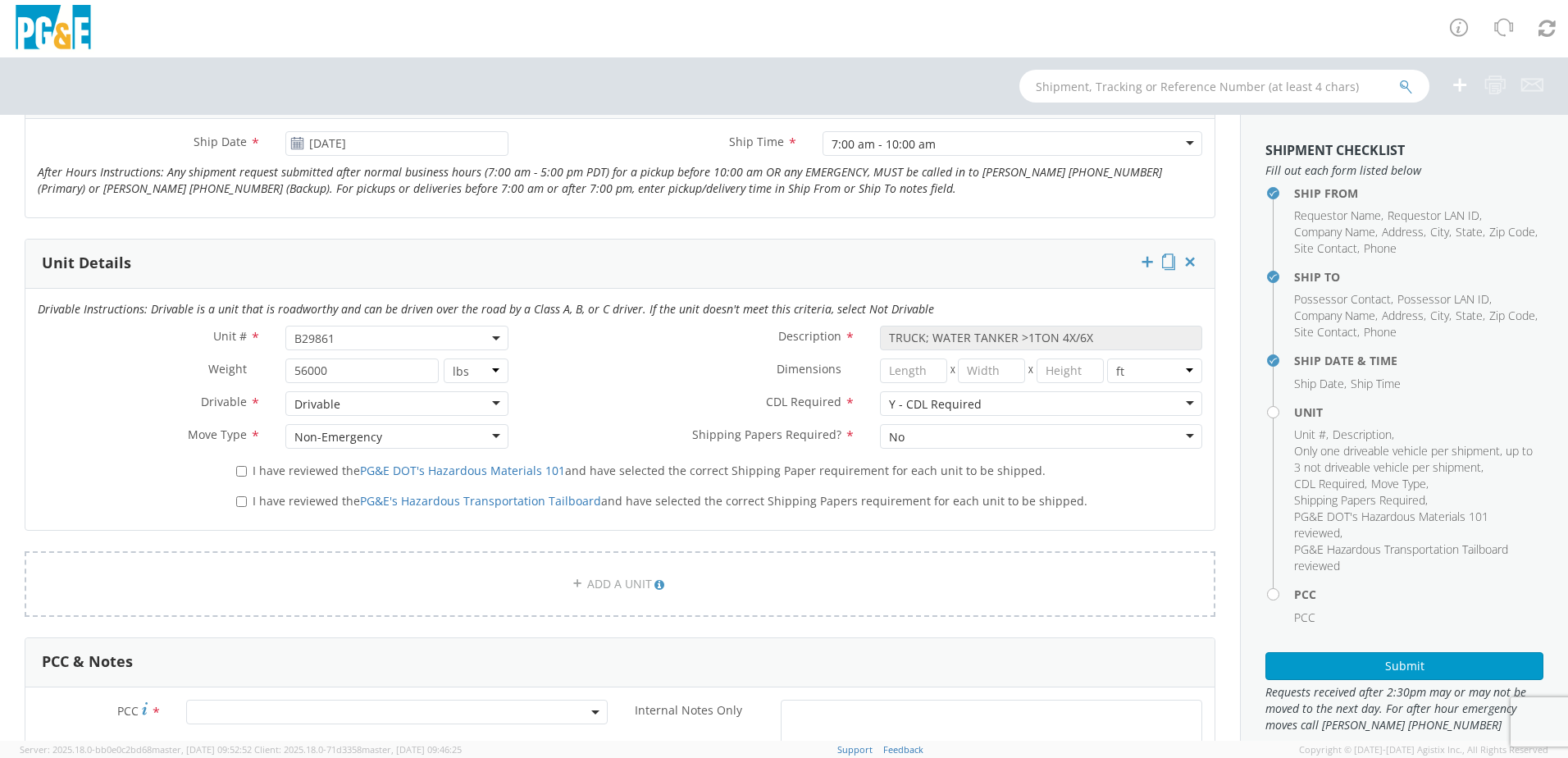
scroll to position [738, 0]
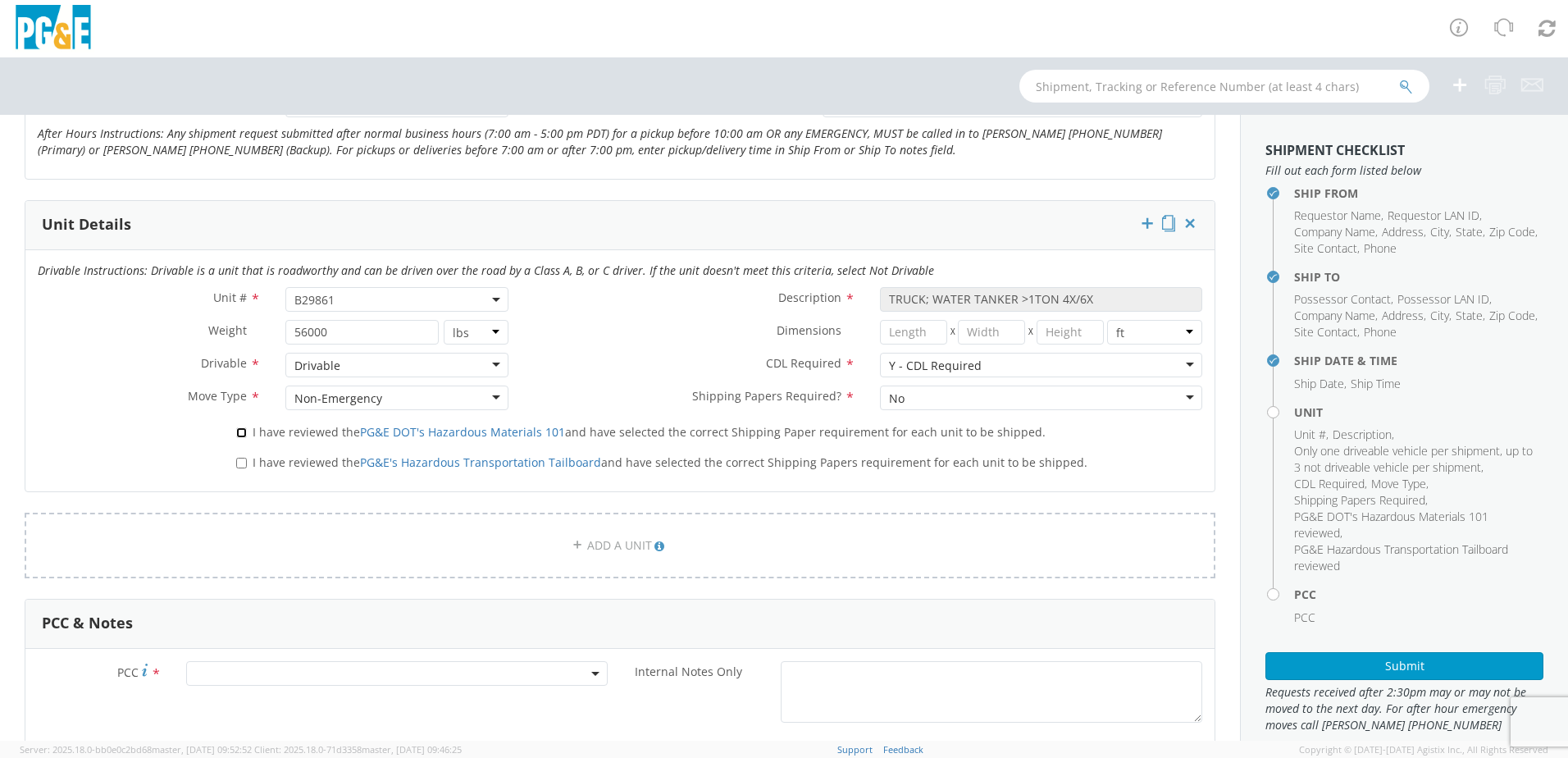
click at [239, 433] on input "I have reviewed the PG&E DOT's Hazardous Materials 101 and have selected the co…" at bounding box center [241, 433] width 11 height 11
checkbox input "true"
click at [240, 460] on input "I have reviewed the PG&E's Hazardous Transportation Tailboard and have selected…" at bounding box center [241, 463] width 11 height 11
checkbox input "true"
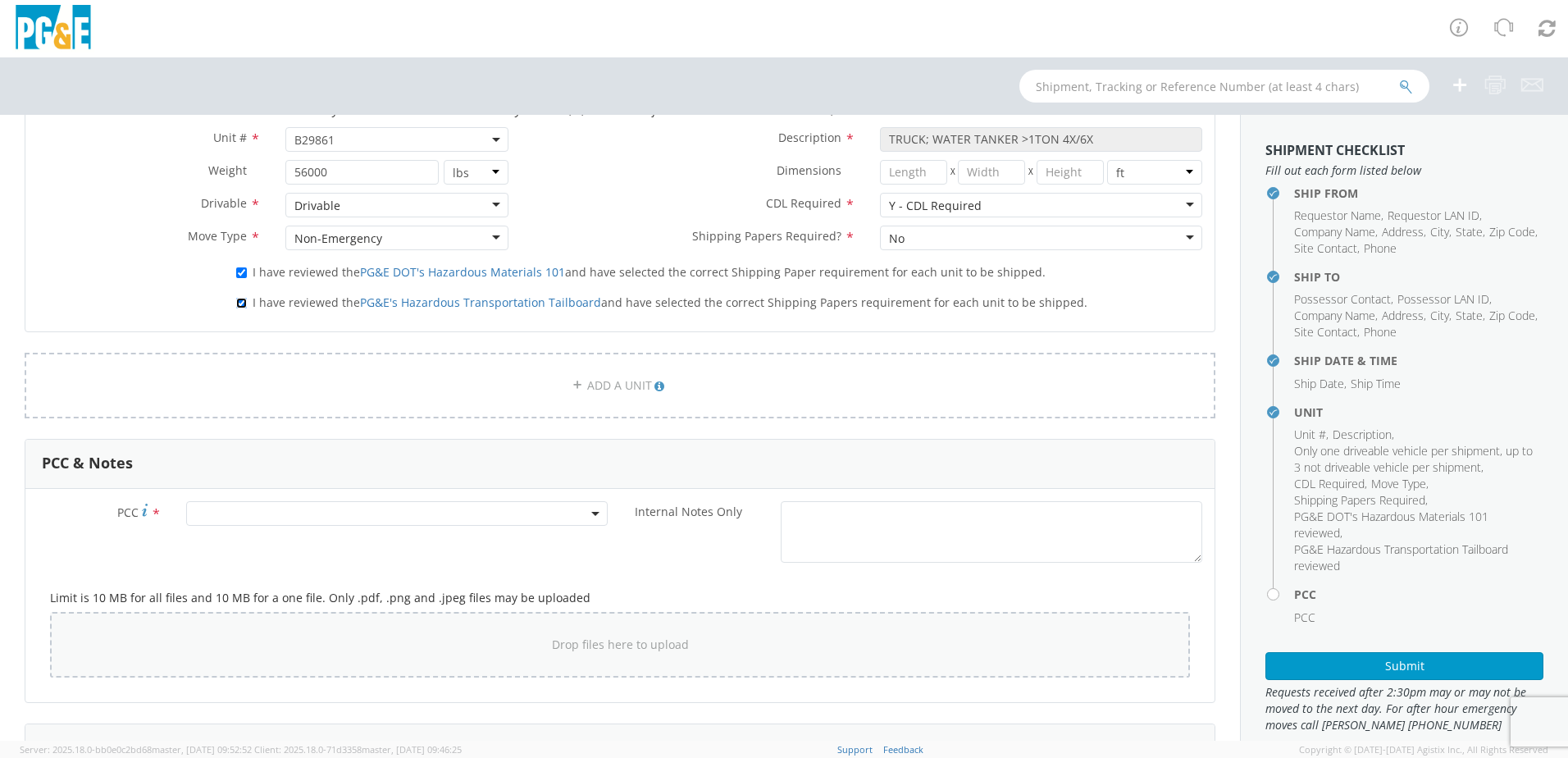
scroll to position [903, 0]
click at [224, 510] on span at bounding box center [397, 510] width 422 height 25
click at [243, 544] on input "number" at bounding box center [394, 537] width 408 height 25
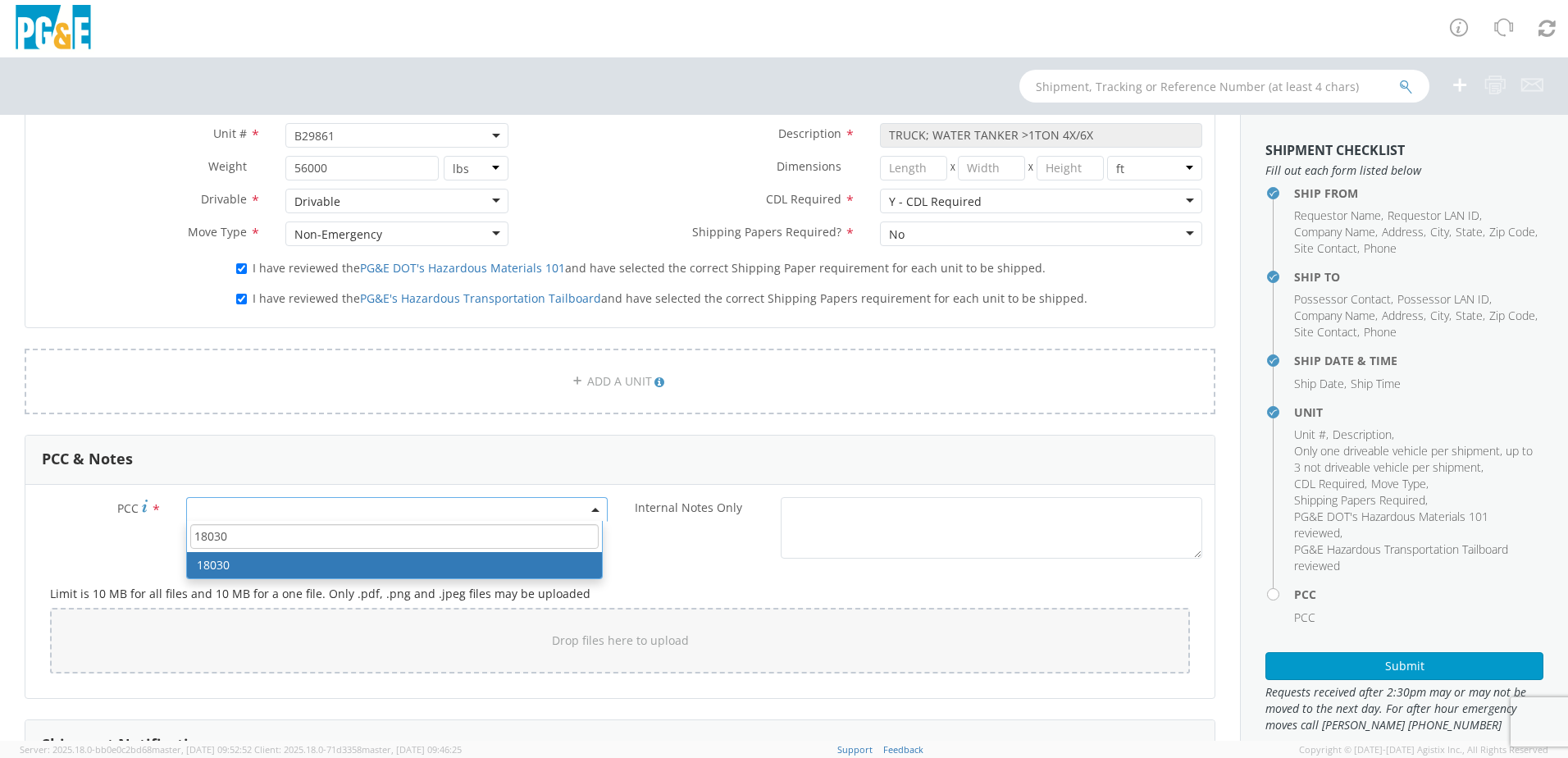
type input "18030"
select select "18030"
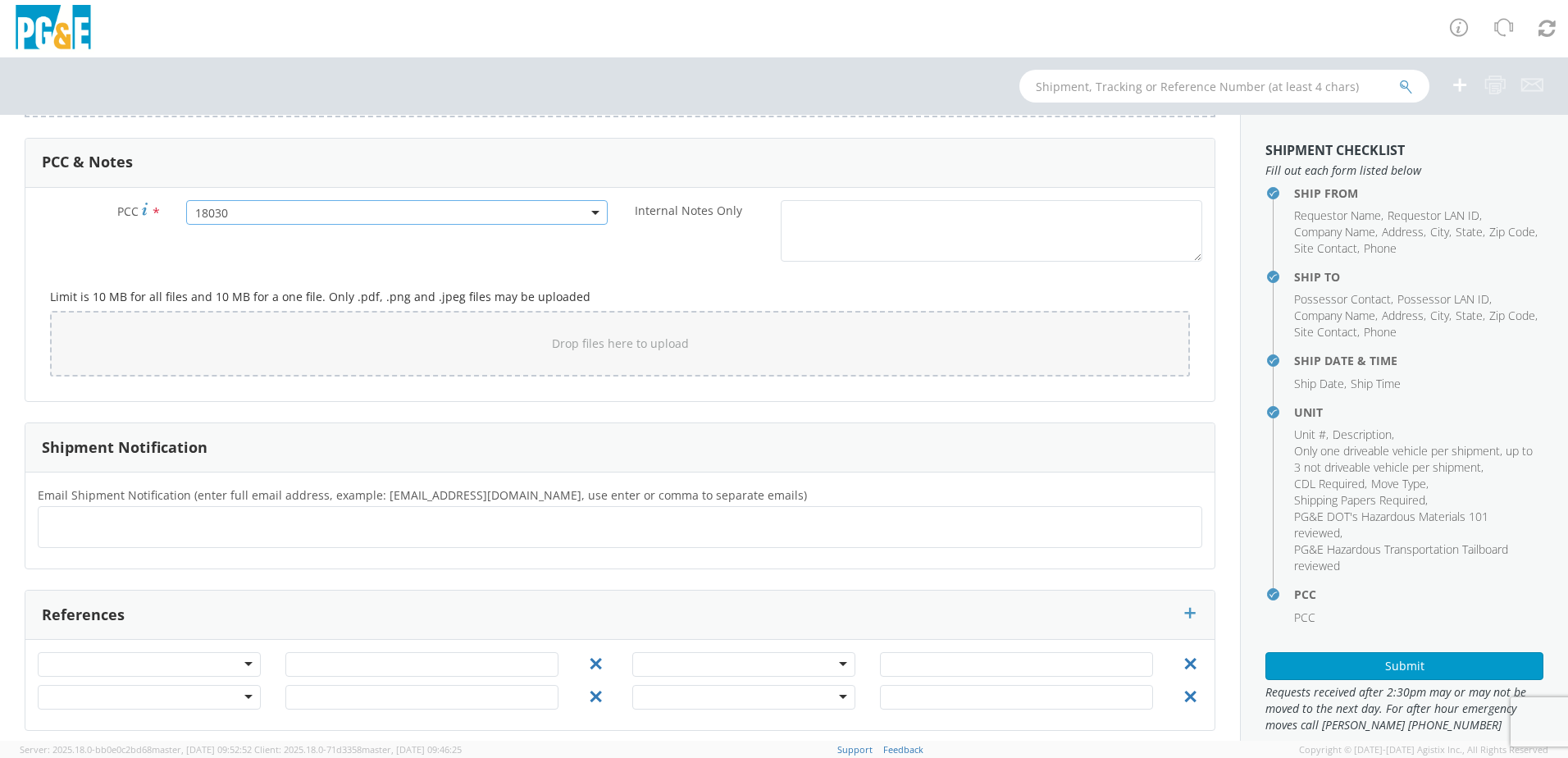
scroll to position [1210, 0]
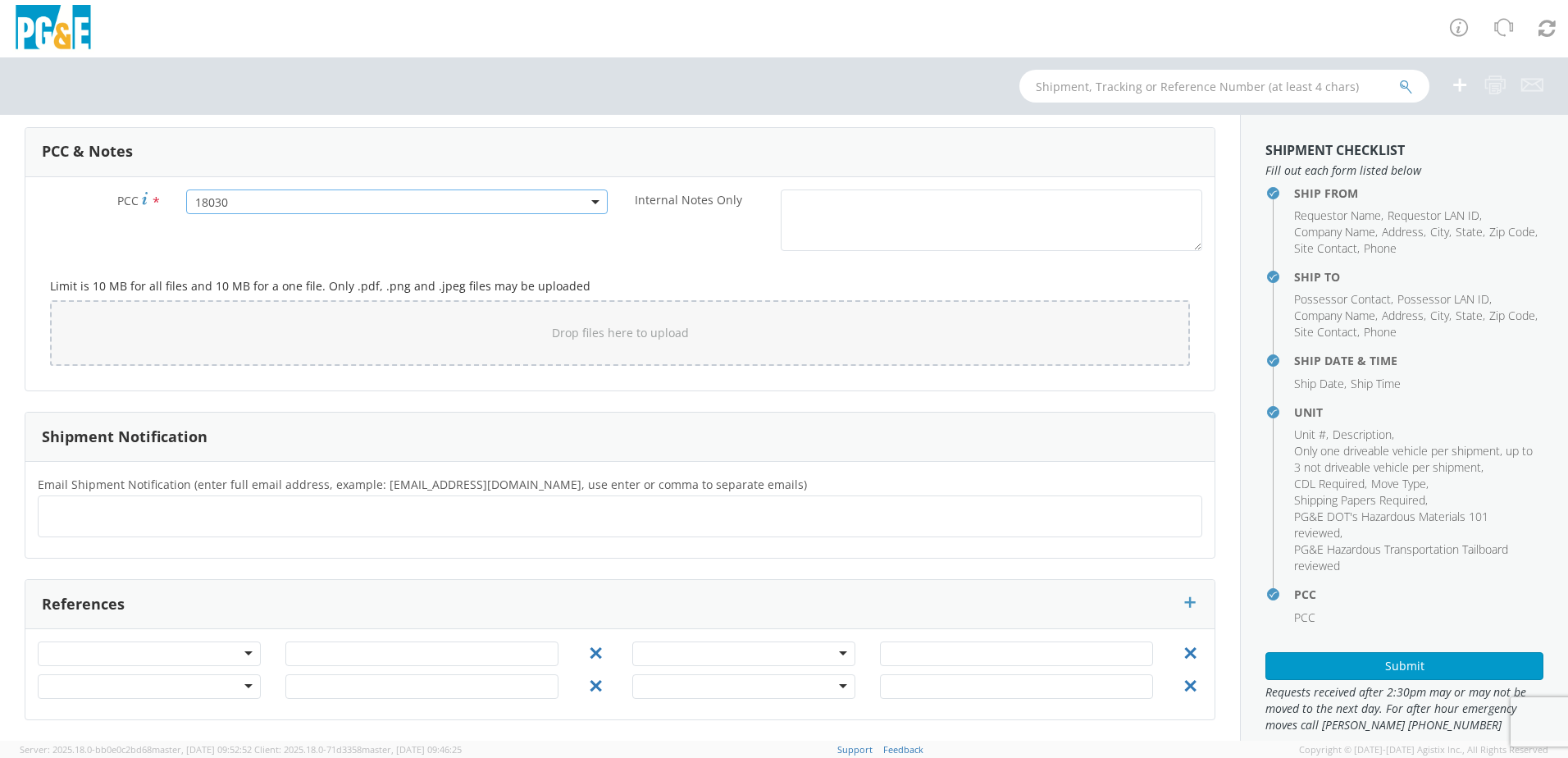
click at [109, 518] on ul at bounding box center [619, 517] width 1150 height 27
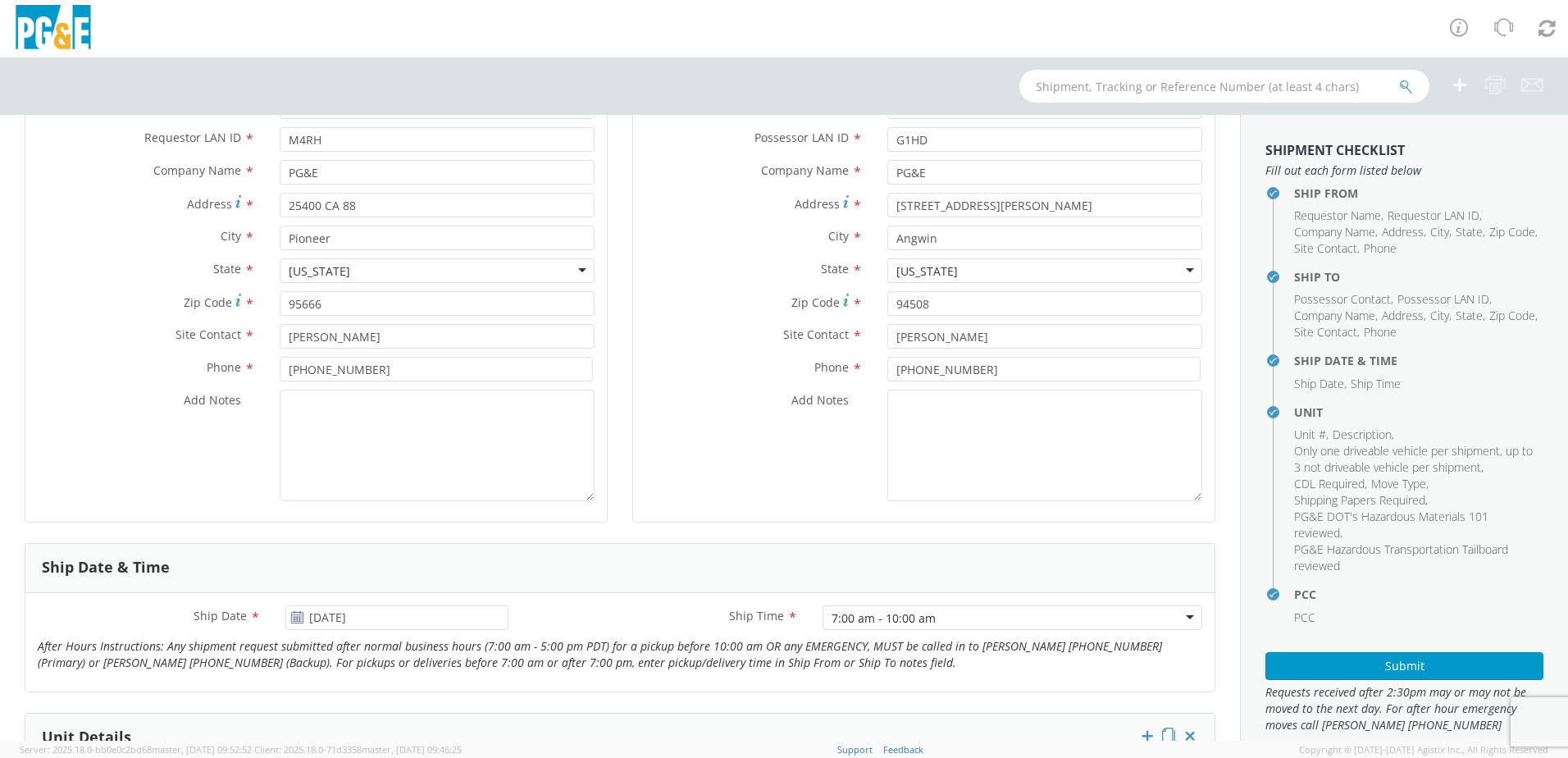
scroll to position [0, 0]
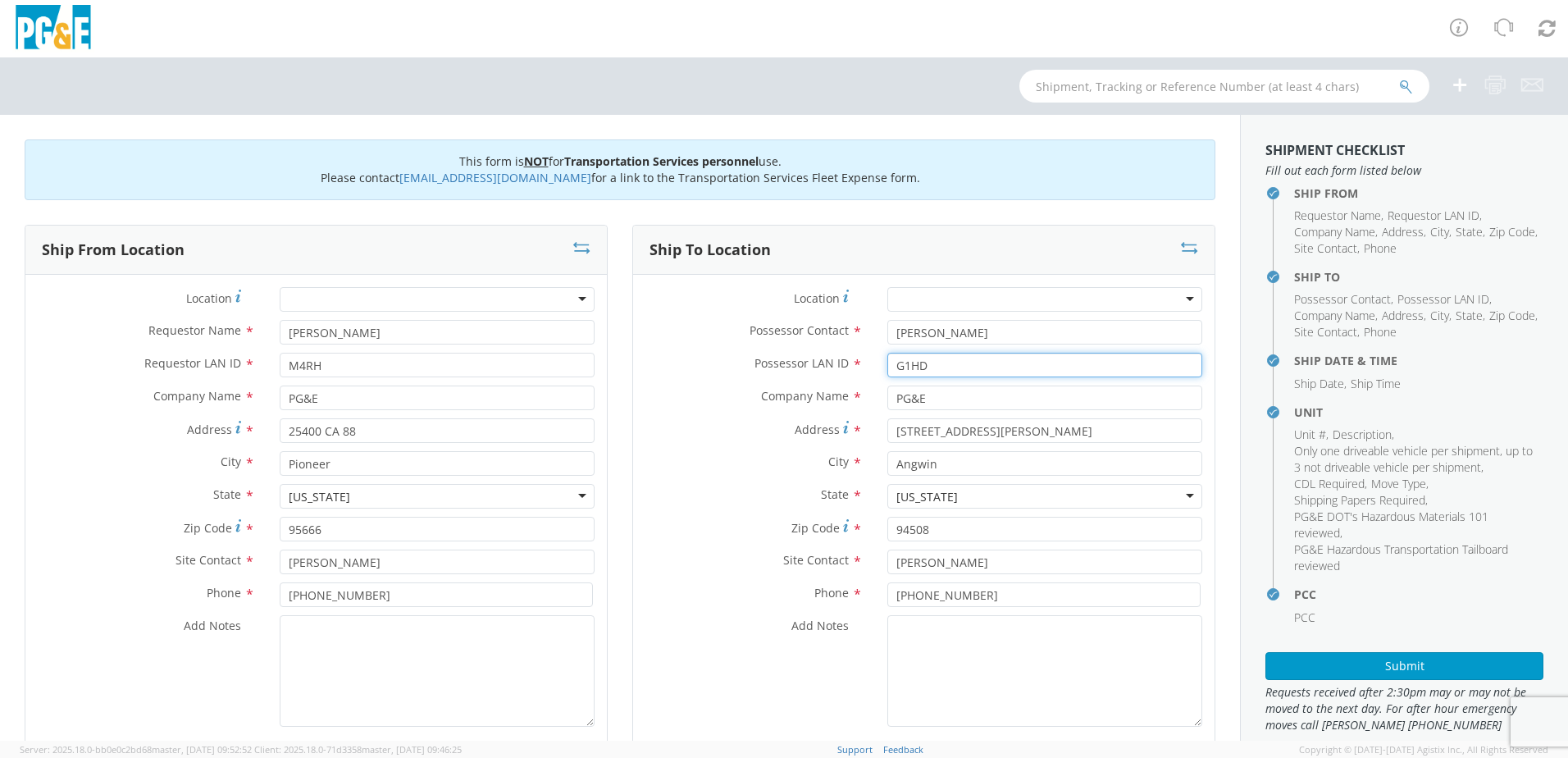
drag, startPoint x: 929, startPoint y: 365, endPoint x: 810, endPoint y: 380, distance: 119.9
click at [810, 380] on div "Possessor LAN ID * G1HD" at bounding box center [924, 369] width 582 height 33
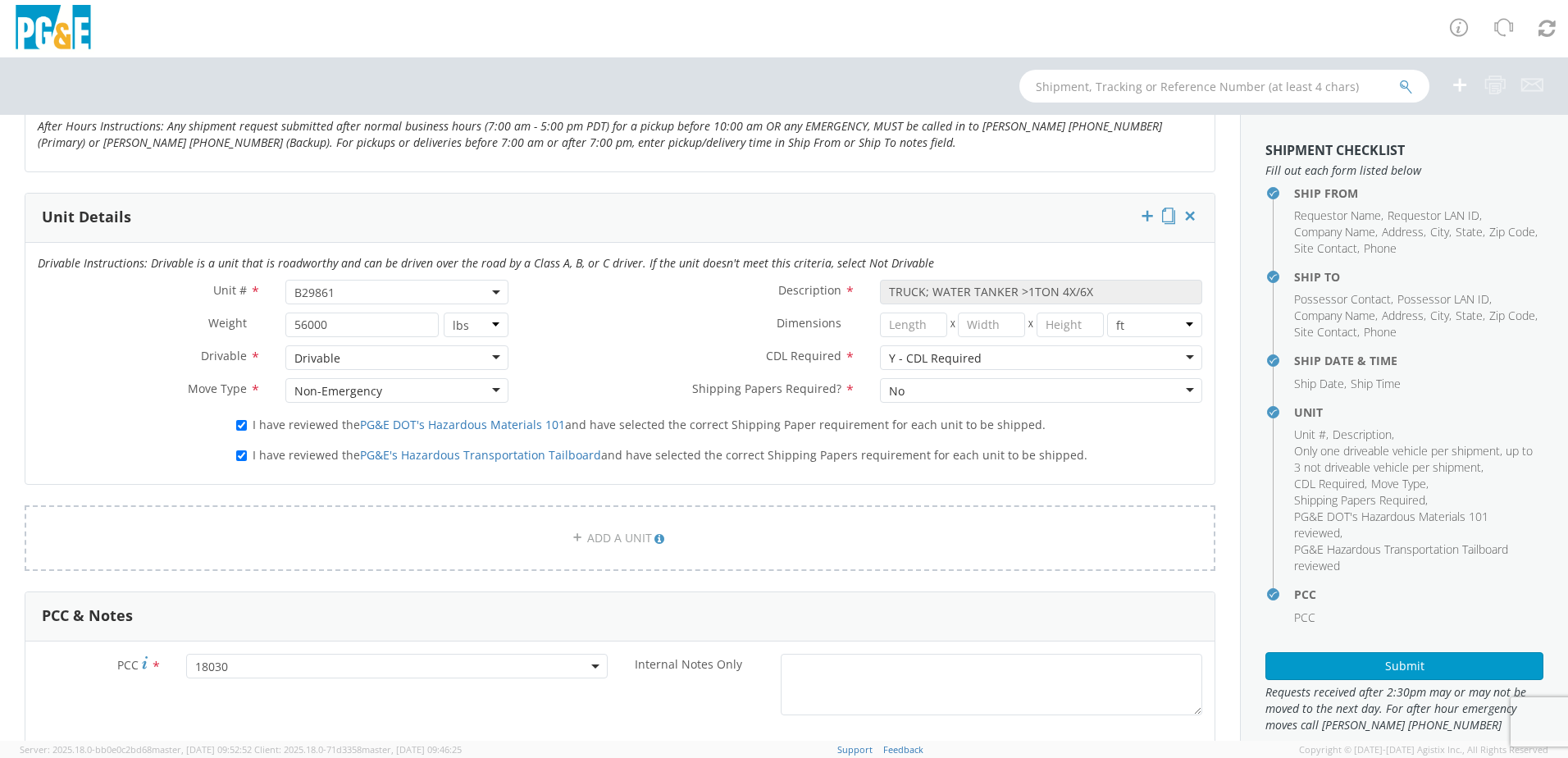
scroll to position [903, 0]
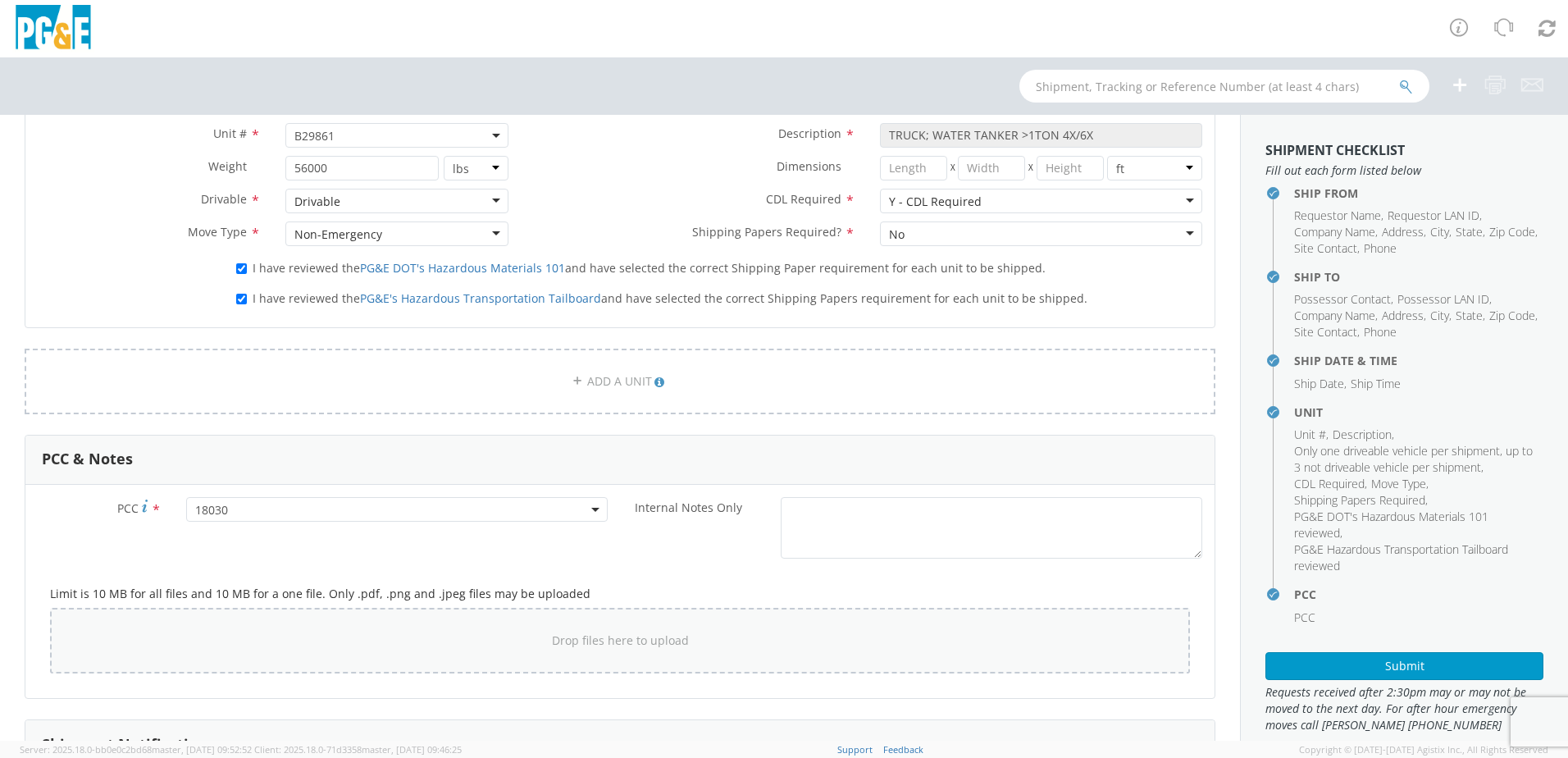
click at [155, 643] on div "Drop files here to upload" at bounding box center [620, 641] width 1113 height 39
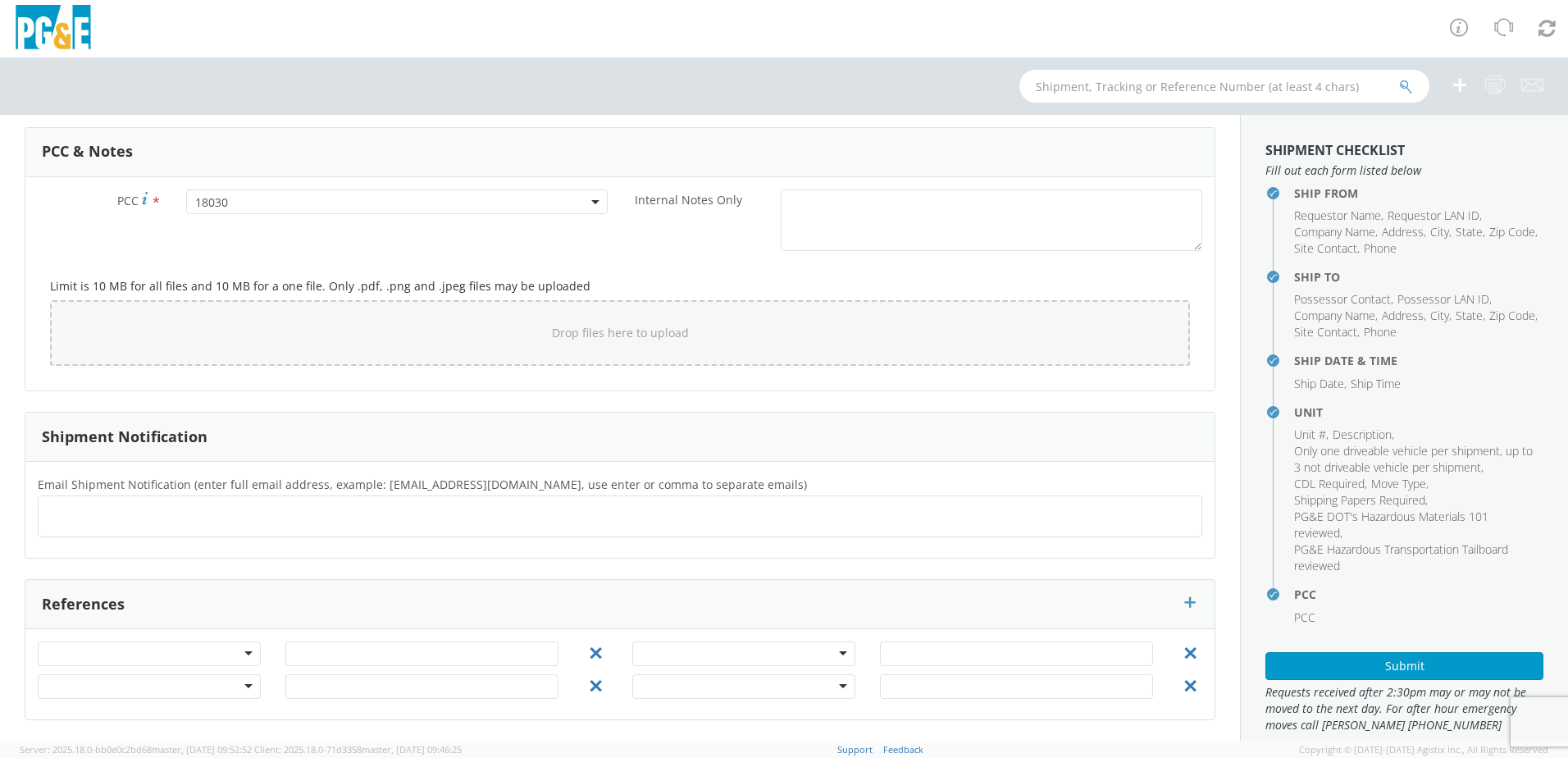
click at [103, 514] on ul at bounding box center [619, 517] width 1150 height 27
paste input "G1HD"
type input "G"
click at [116, 504] on ul at bounding box center [619, 517] width 1150 height 27
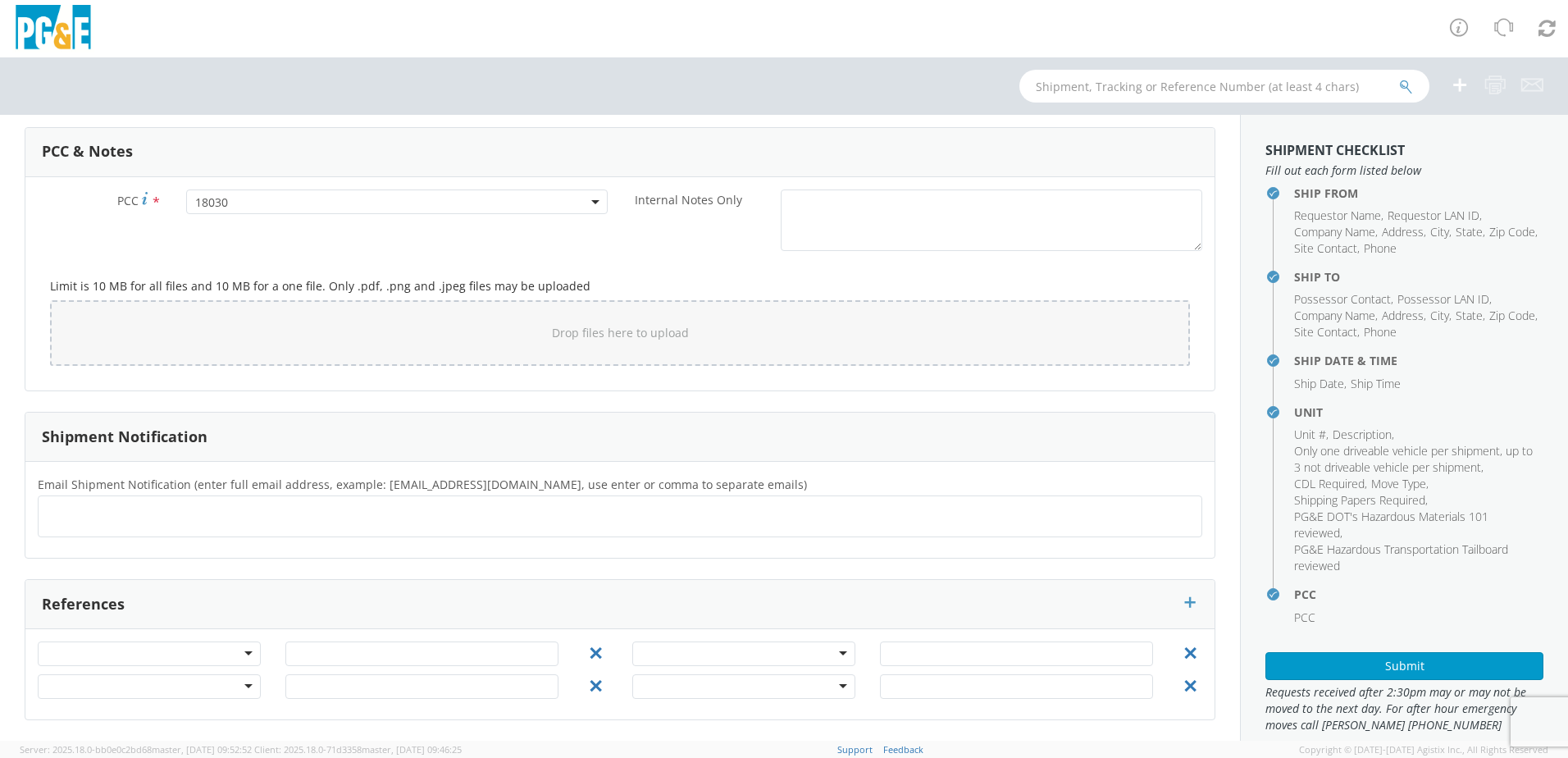
paste input "G1HD"
type input "[EMAIL_ADDRESS][DOMAIN_NAME]"
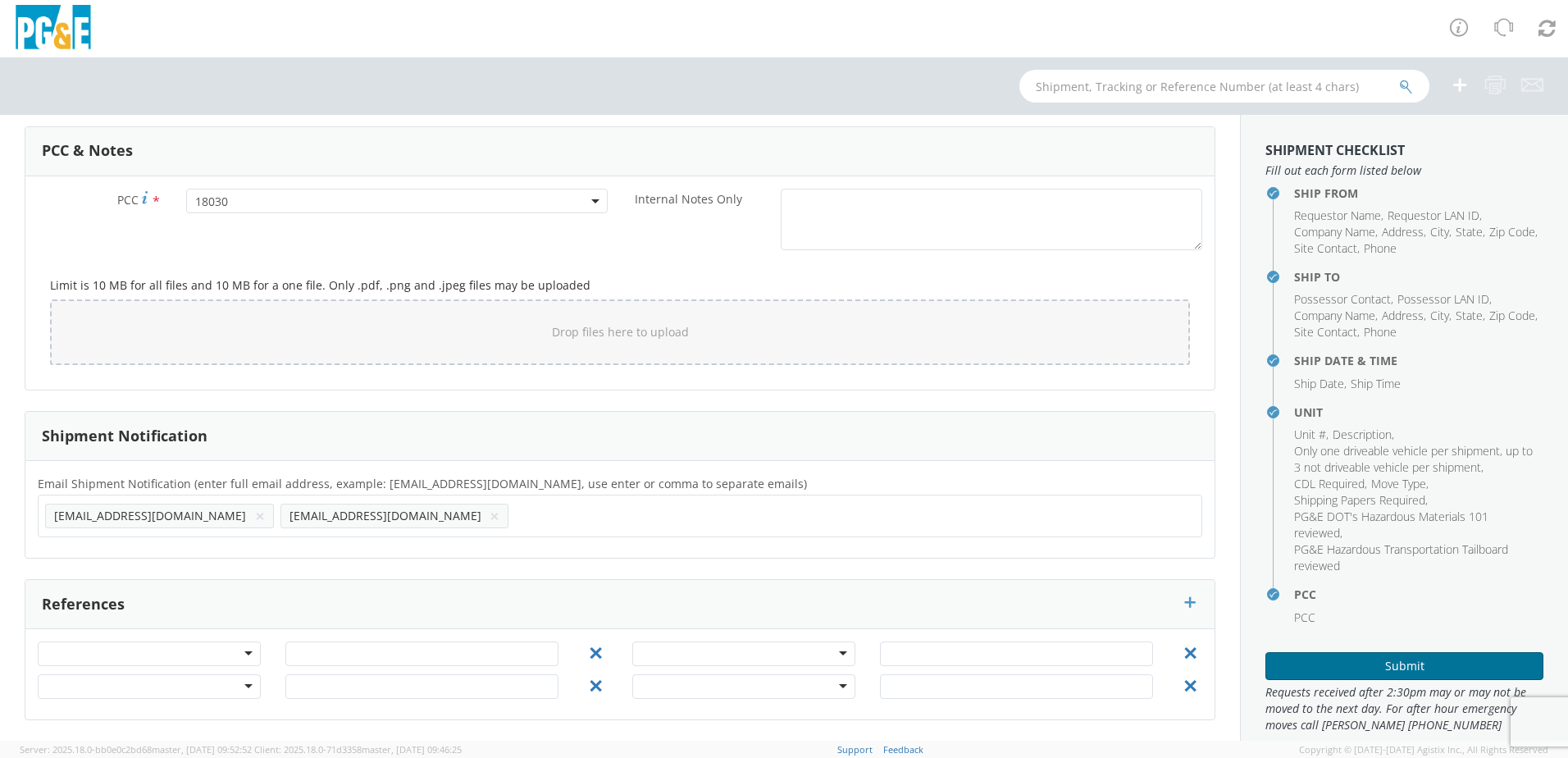
click at [1397, 674] on button "Submit" at bounding box center [1404, 666] width 278 height 28
